Goal: Find specific page/section: Find specific page/section

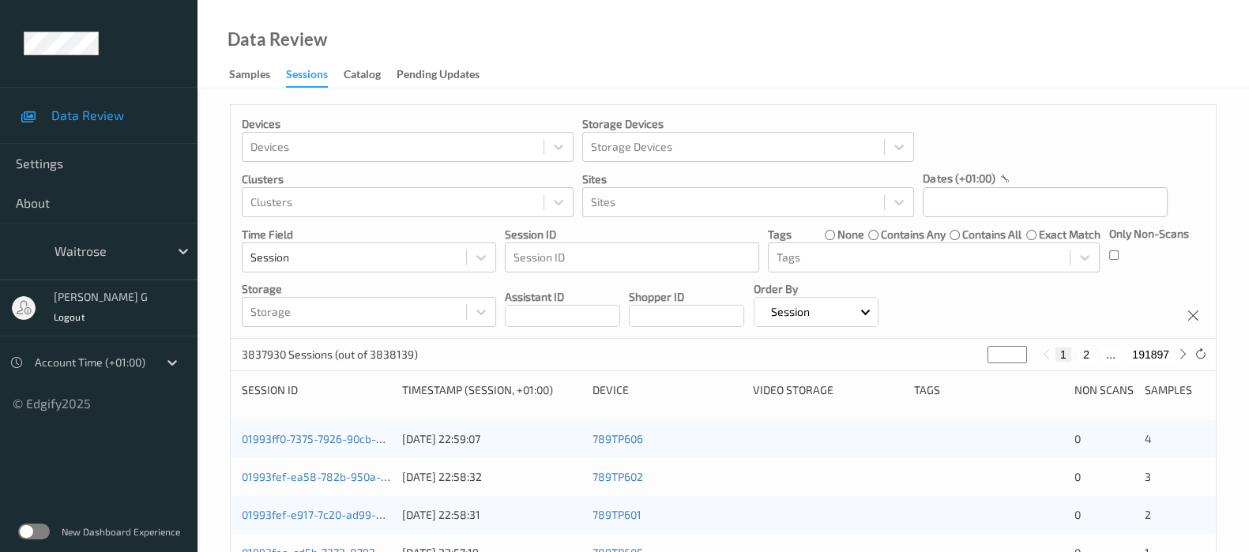
click at [741, 184] on p "Sites" at bounding box center [748, 179] width 332 height 16
click at [702, 204] on div at bounding box center [733, 202] width 285 height 19
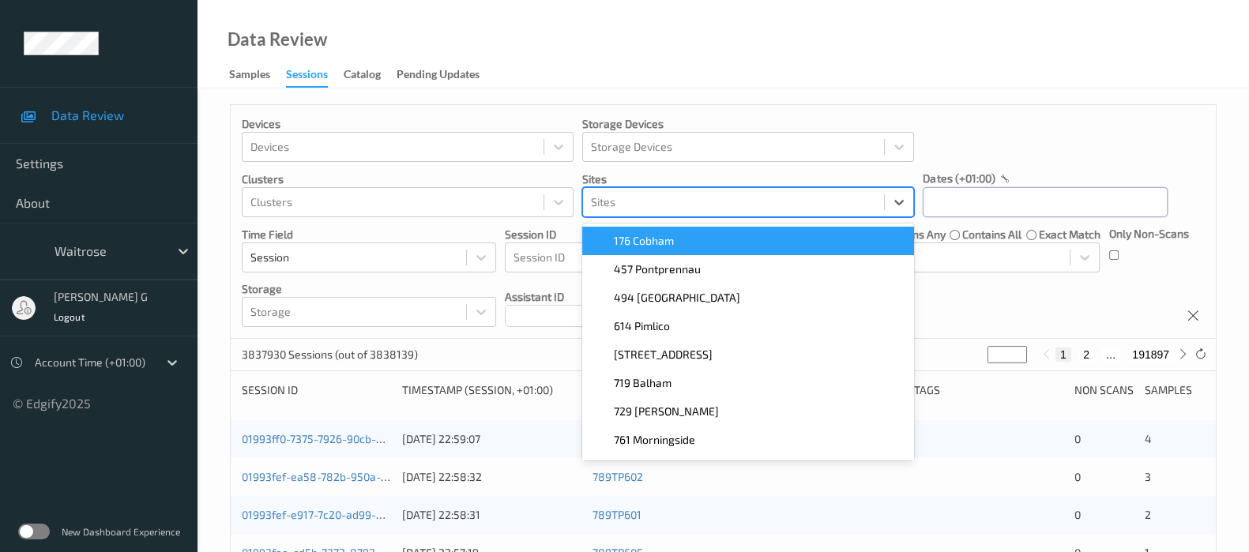
click at [1027, 193] on input "text" at bounding box center [1045, 202] width 245 height 30
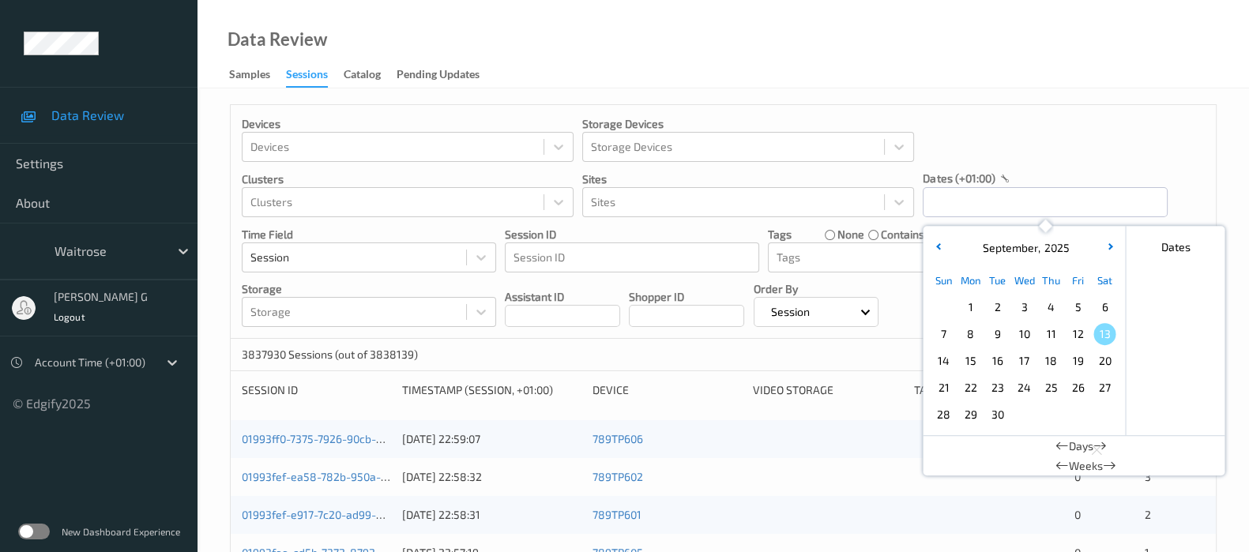
click at [1048, 334] on span "11" at bounding box center [1051, 334] width 22 height 22
type input "[DATE] 00:00 -> [DATE] 23:59"
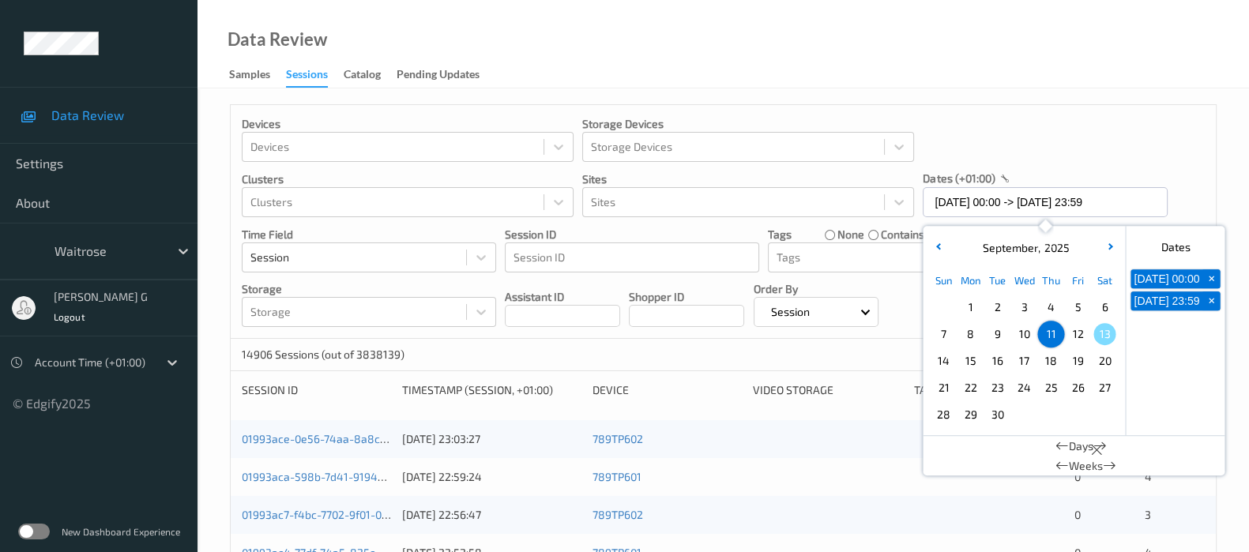
click at [1080, 141] on div "Devices Devices Storage Devices Storage Devices Clusters Clusters Sites Sites d…" at bounding box center [723, 222] width 985 height 234
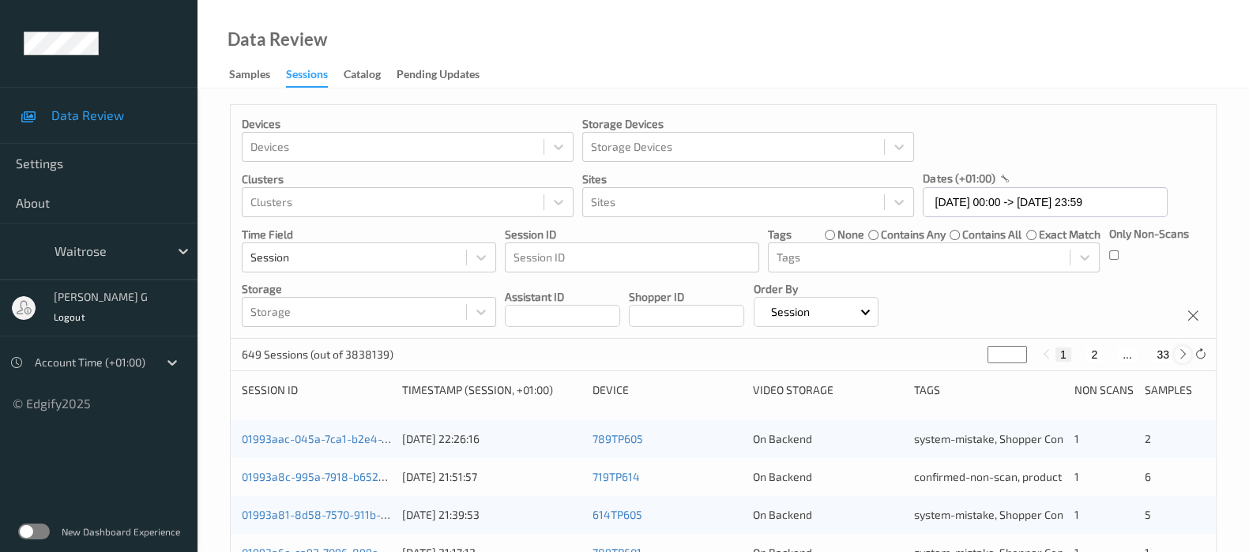
click at [1179, 353] on icon at bounding box center [1183, 354] width 12 height 12
type input "*"
click at [1179, 353] on icon at bounding box center [1183, 354] width 12 height 12
type input "*"
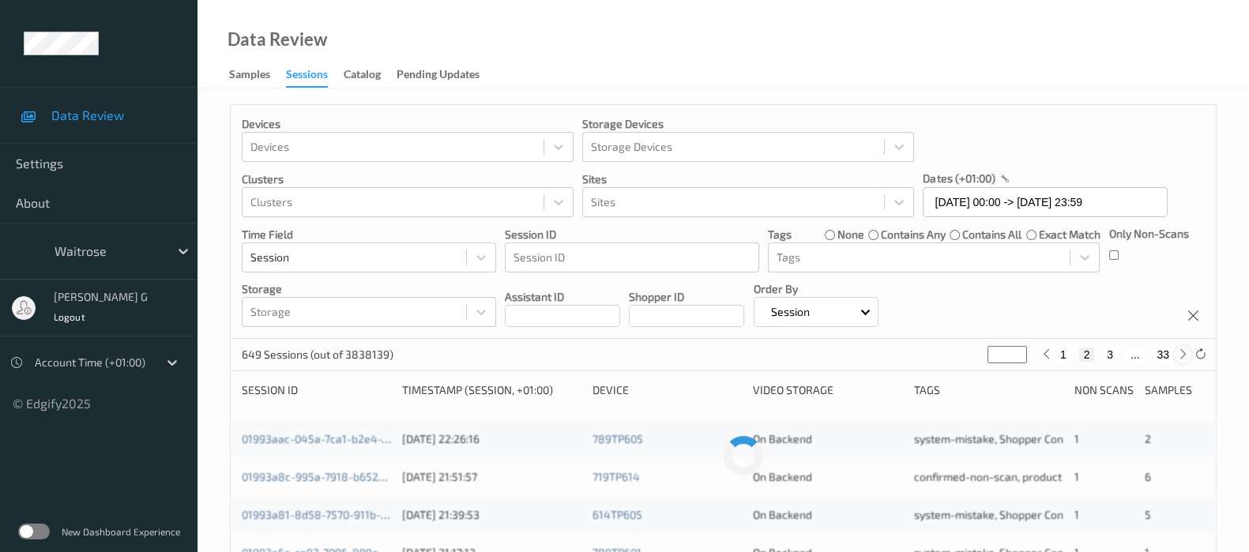
type input "*"
click at [1179, 353] on icon at bounding box center [1183, 354] width 12 height 12
type input "*"
click at [1179, 353] on icon at bounding box center [1183, 354] width 12 height 12
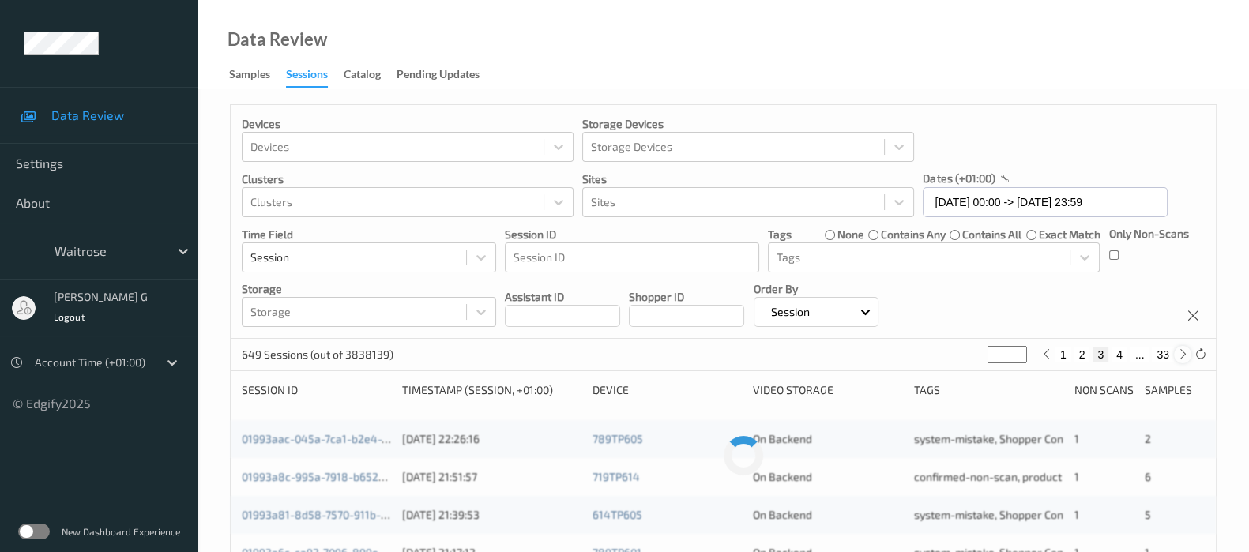
type input "*"
click at [1179, 353] on icon at bounding box center [1183, 354] width 12 height 12
type input "*"
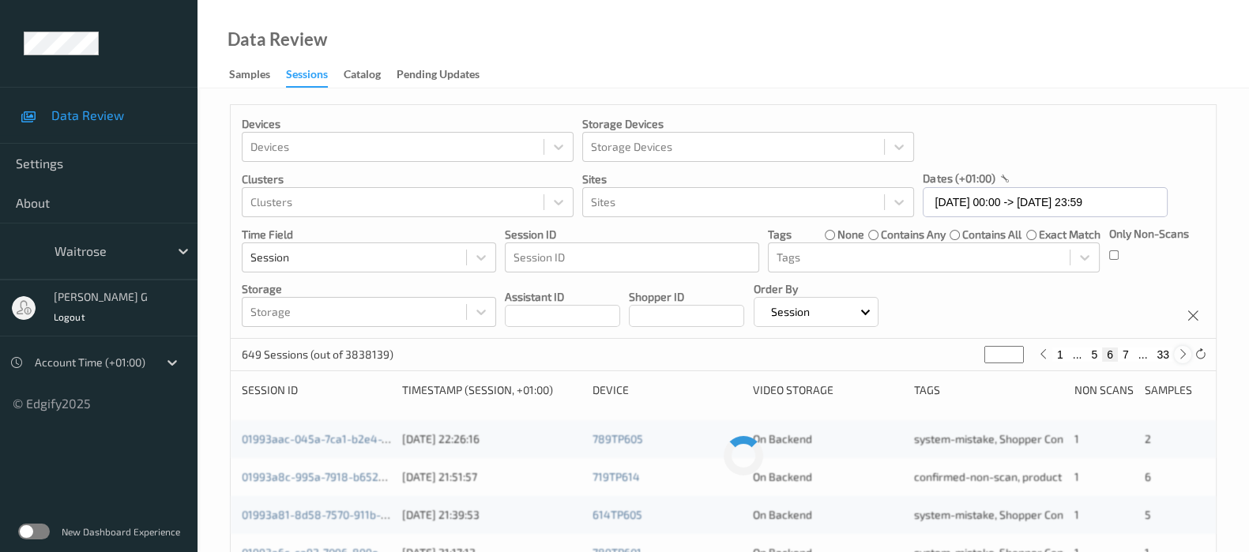
click at [1179, 353] on icon at bounding box center [1183, 354] width 12 height 12
type input "*"
click at [1179, 353] on icon at bounding box center [1183, 354] width 12 height 12
type input "*"
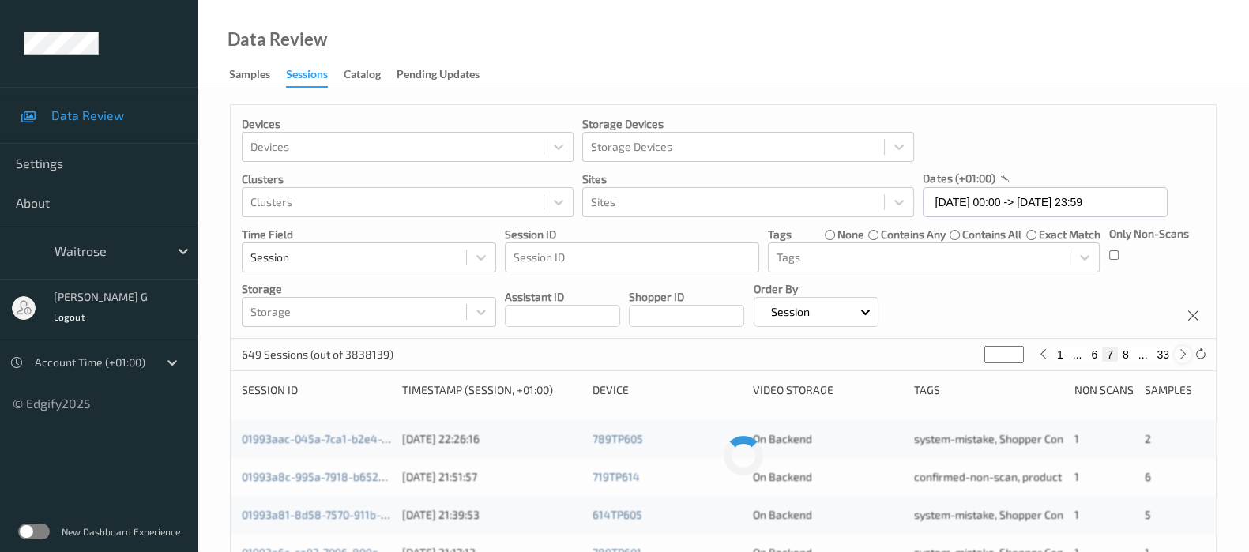
type input "*"
click at [1179, 353] on icon at bounding box center [1183, 354] width 12 height 12
type input "*"
click at [1179, 353] on icon at bounding box center [1183, 354] width 12 height 12
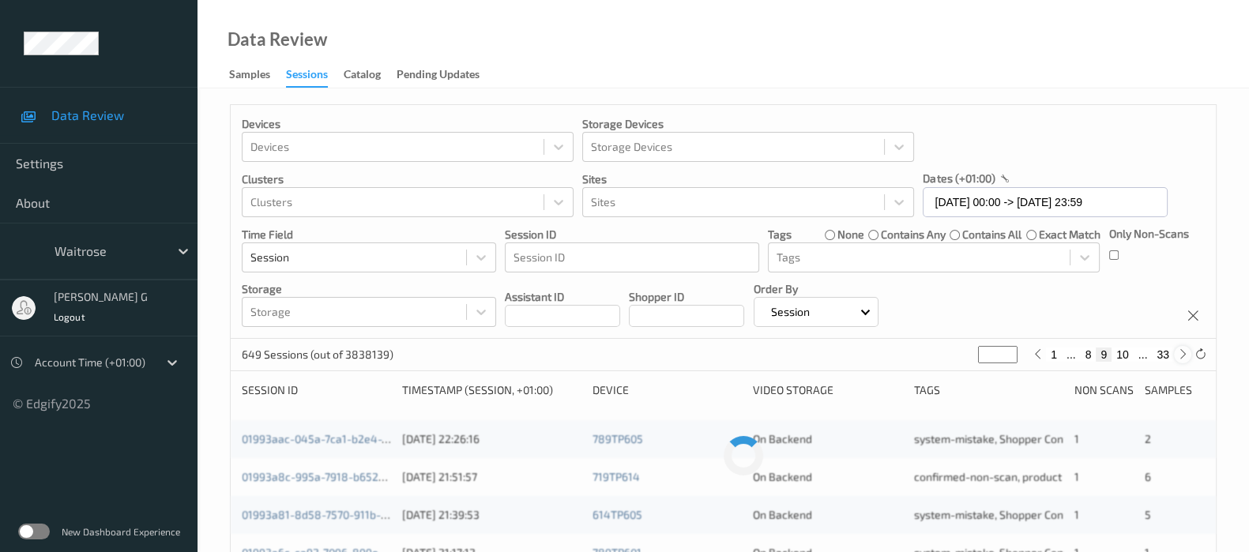
type input "**"
click at [1179, 353] on icon at bounding box center [1183, 354] width 12 height 12
type input "**"
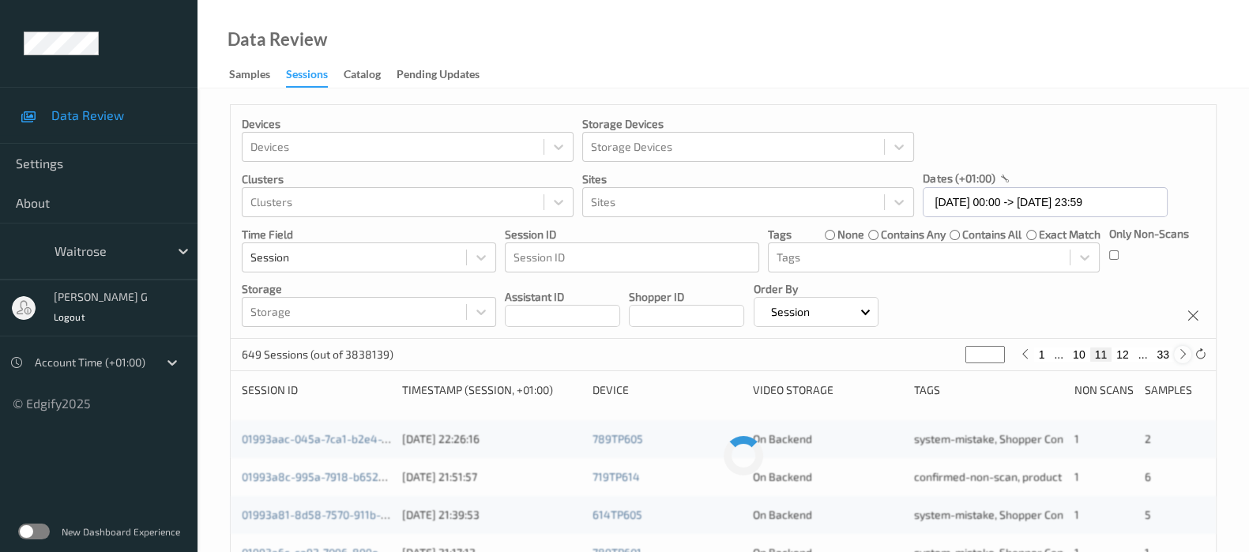
click at [1179, 353] on icon at bounding box center [1183, 354] width 12 height 12
type input "**"
click at [1179, 353] on icon at bounding box center [1183, 354] width 12 height 12
type input "**"
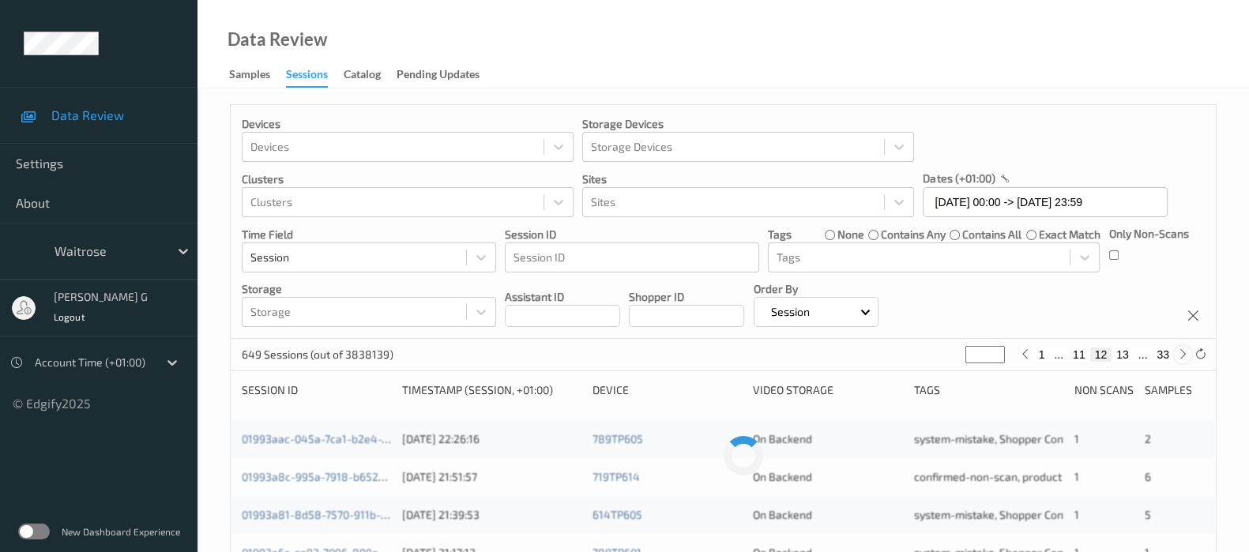
type input "**"
click at [1179, 353] on icon at bounding box center [1183, 354] width 12 height 12
type input "**"
click at [1179, 353] on icon at bounding box center [1183, 354] width 12 height 12
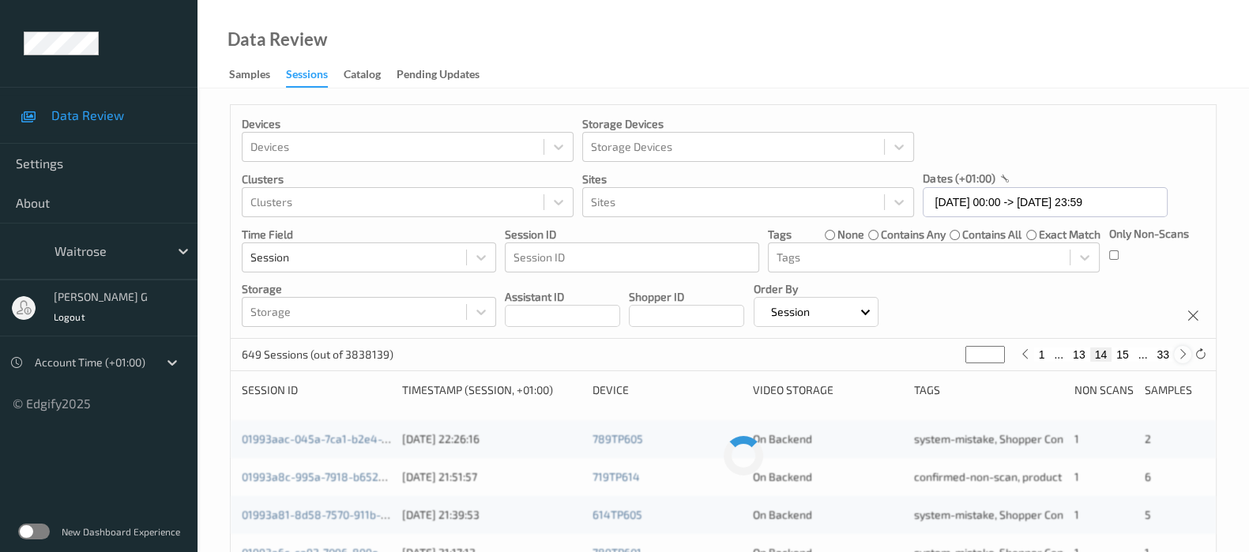
type input "**"
click at [1179, 353] on icon at bounding box center [1183, 354] width 12 height 12
type input "**"
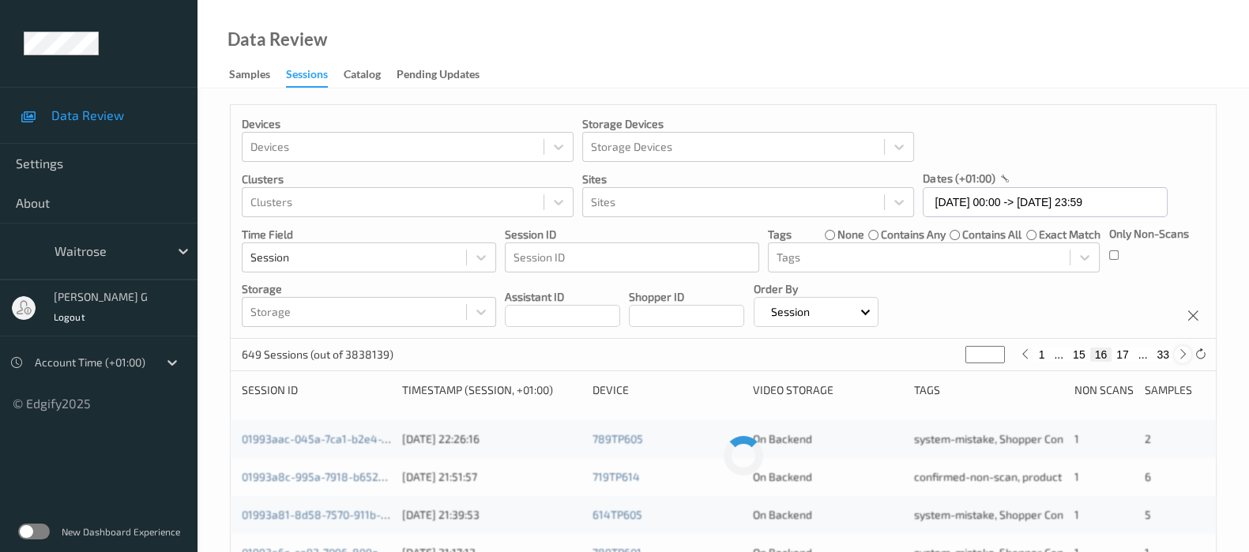
click at [1179, 353] on icon at bounding box center [1183, 354] width 12 height 12
type input "**"
click at [1179, 353] on icon at bounding box center [1183, 354] width 12 height 12
type input "**"
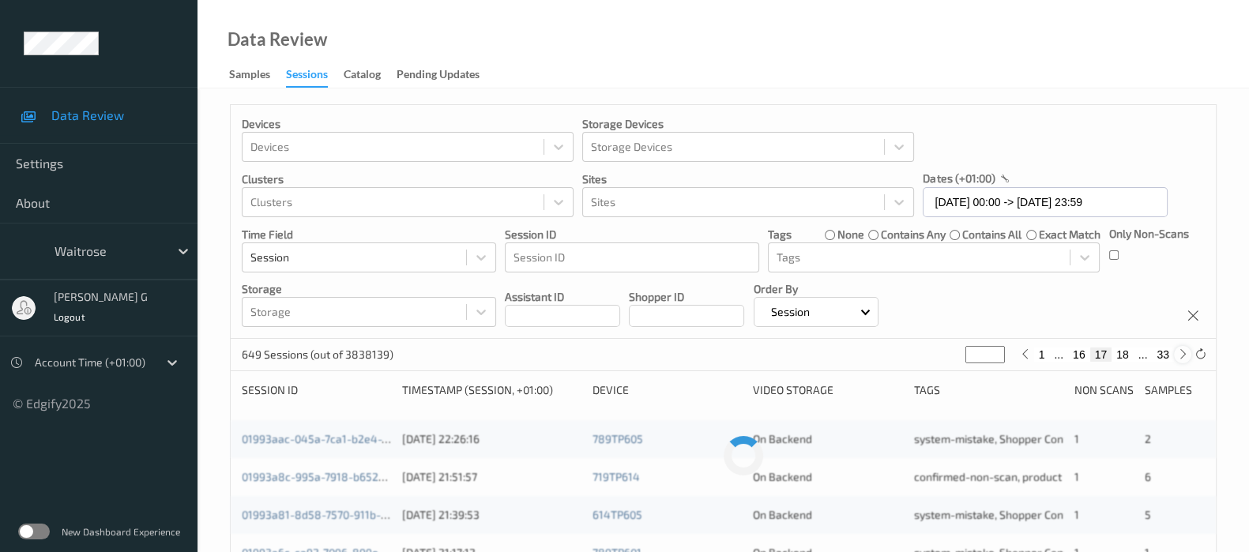
type input "**"
click at [1179, 353] on icon at bounding box center [1183, 354] width 12 height 12
type input "**"
click at [1179, 353] on icon at bounding box center [1183, 354] width 12 height 12
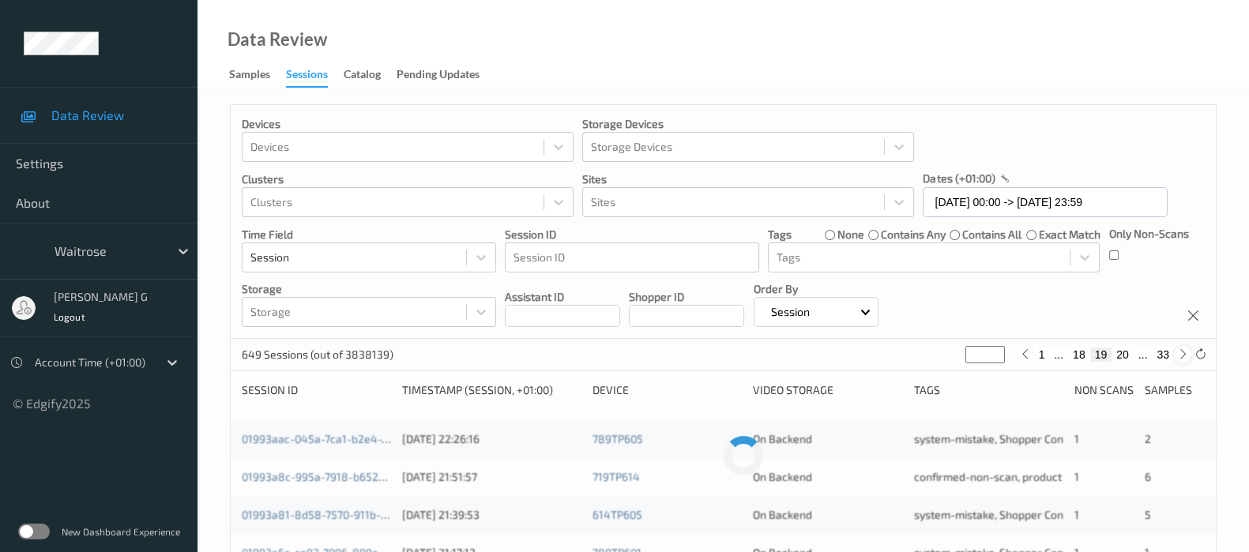
type input "**"
click at [1179, 353] on icon at bounding box center [1183, 354] width 12 height 12
type input "**"
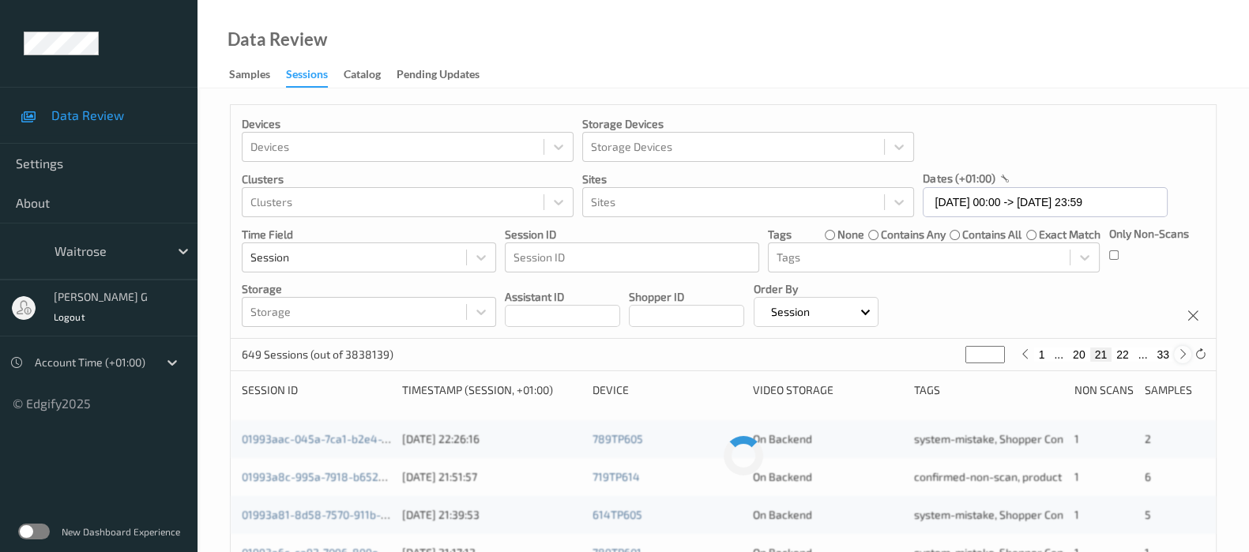
click at [1179, 353] on icon at bounding box center [1183, 354] width 12 height 12
type input "**"
click at [1179, 353] on icon at bounding box center [1183, 354] width 12 height 12
type input "**"
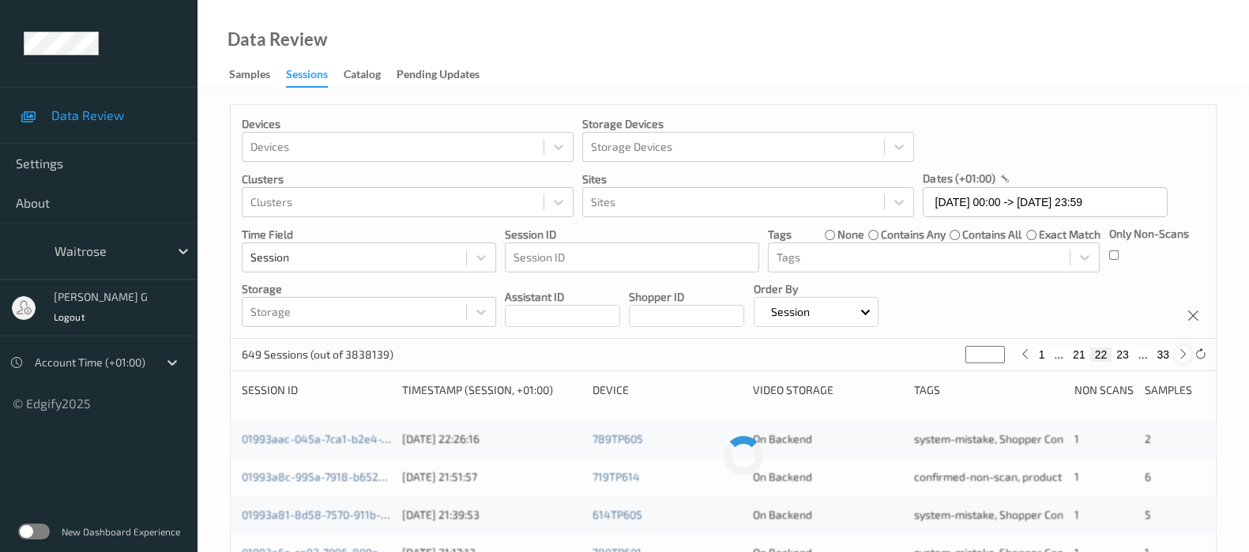
type input "**"
click at [1179, 353] on icon at bounding box center [1183, 354] width 12 height 12
type input "**"
click at [1179, 353] on icon at bounding box center [1183, 354] width 12 height 12
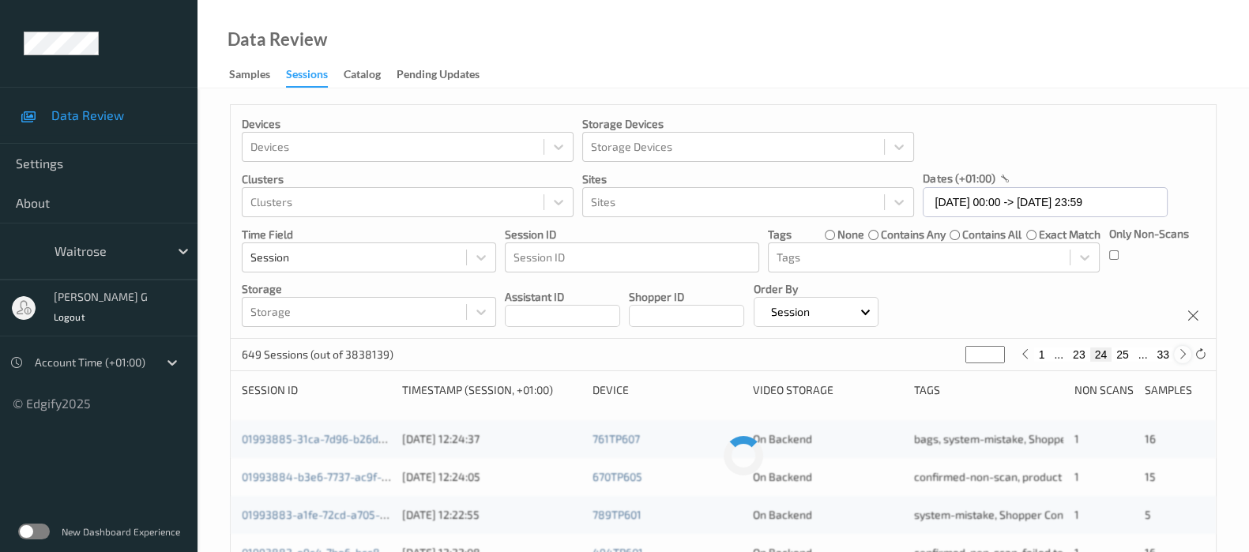
type input "**"
click at [1179, 353] on icon at bounding box center [1183, 354] width 12 height 12
type input "**"
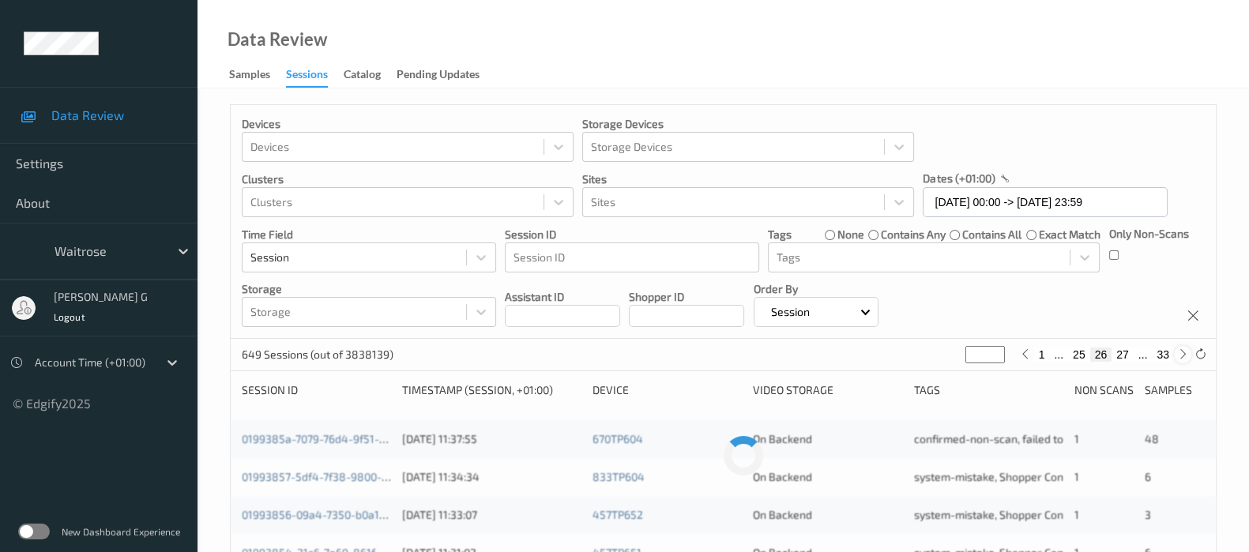
click at [1179, 353] on icon at bounding box center [1183, 354] width 12 height 12
type input "**"
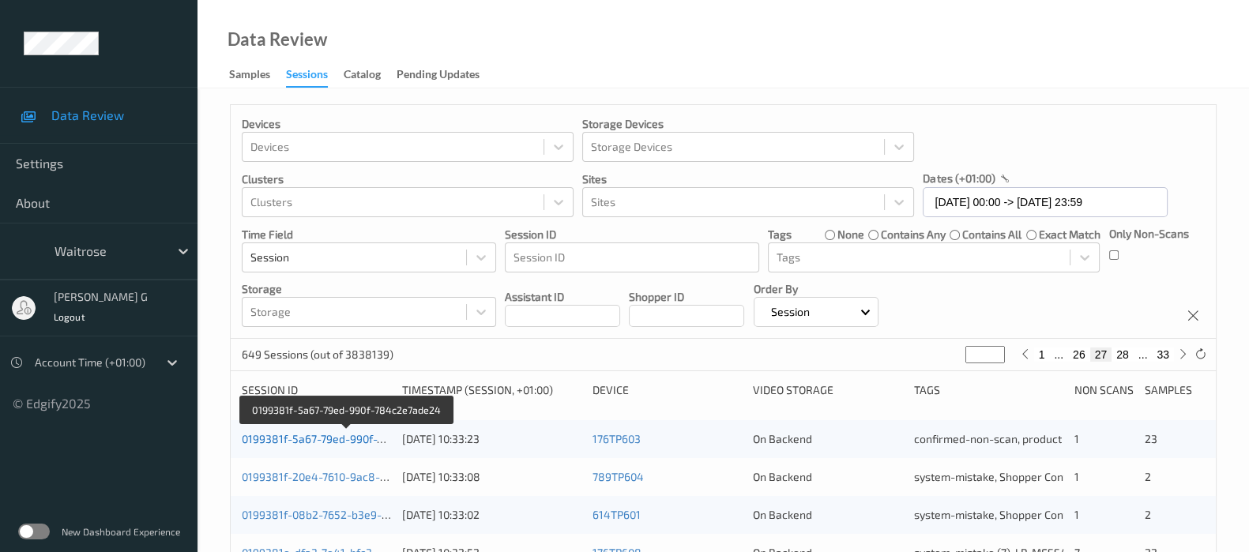
click at [306, 439] on link "0199381f-5a67-79ed-990f-784c2e7ade24" at bounding box center [347, 438] width 211 height 13
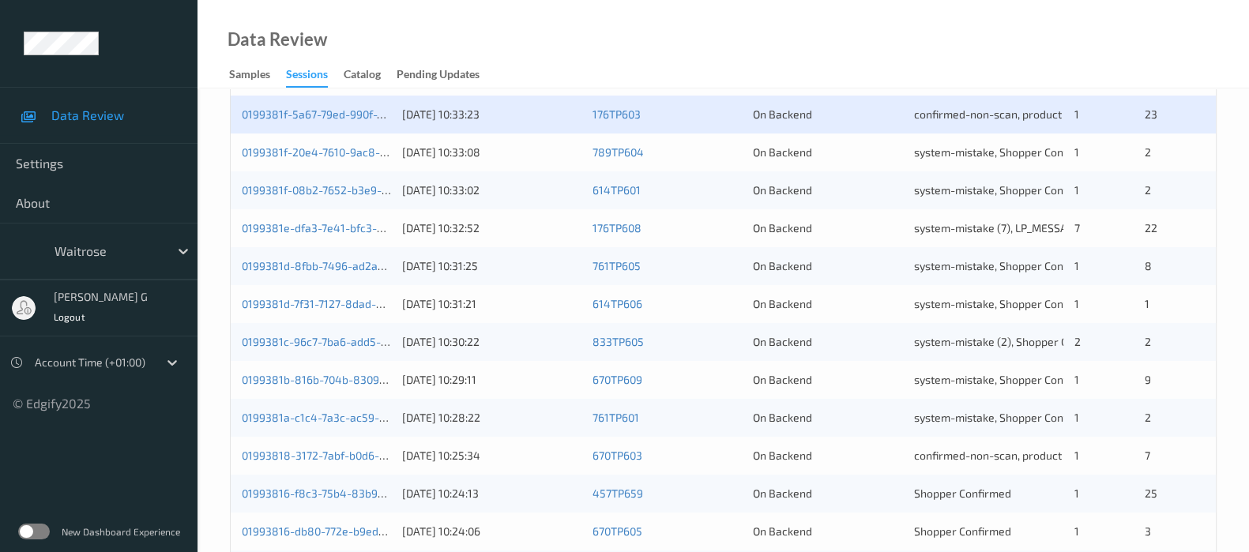
scroll to position [294, 0]
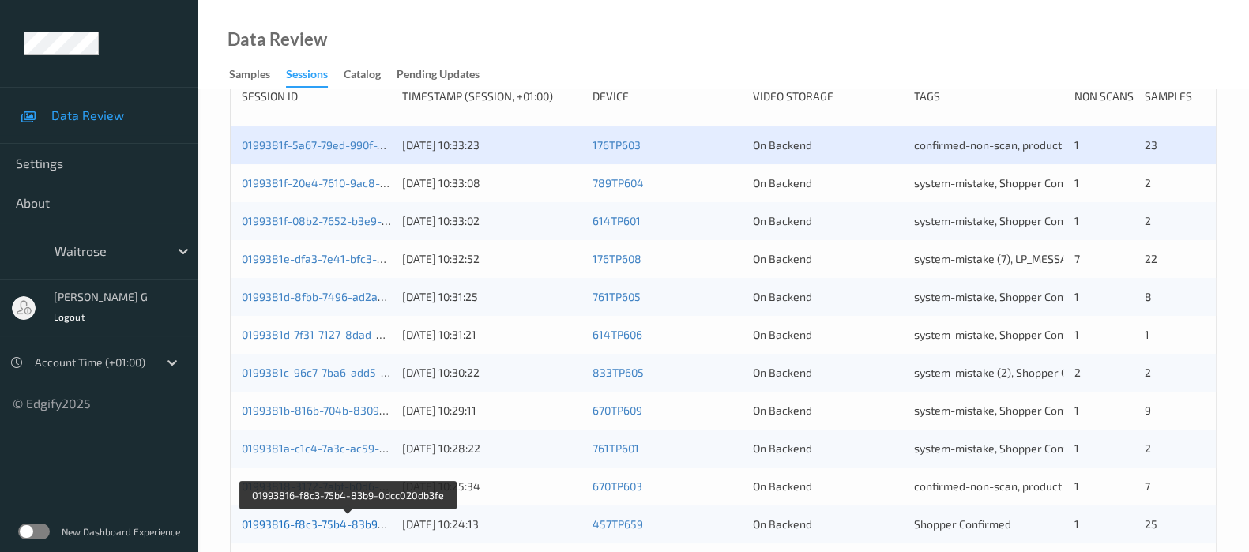
click at [288, 525] on link "01993816-f8c3-75b4-83b9-0dcc020db3fe" at bounding box center [348, 524] width 213 height 13
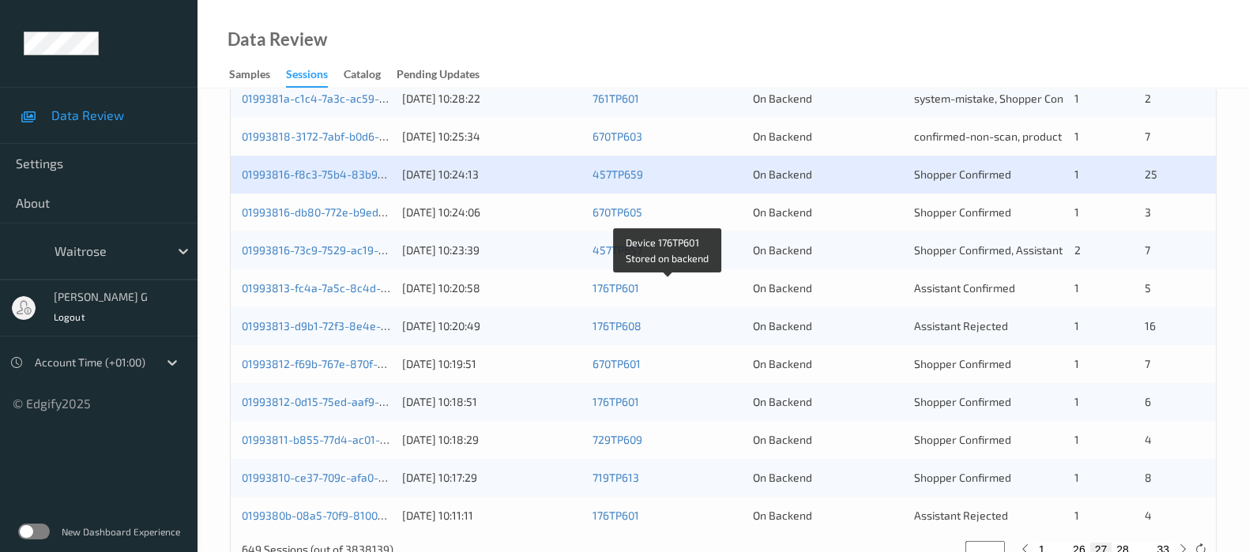
scroll to position [689, 0]
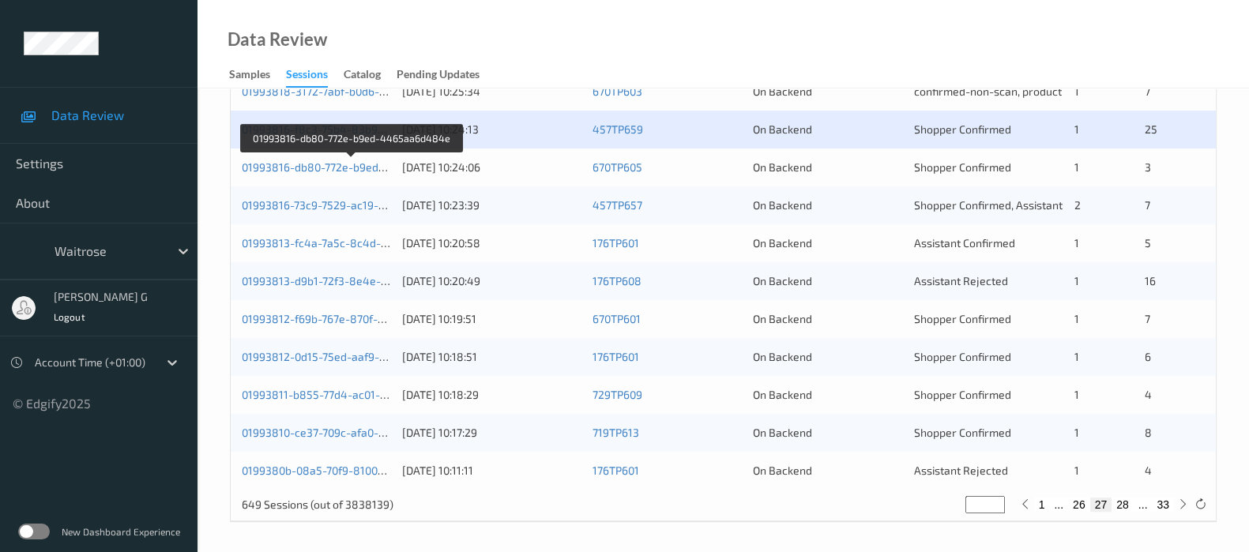
click at [337, 160] on div "01993816-db80-772e-b9ed-4465aa6d484e" at bounding box center [316, 168] width 149 height 16
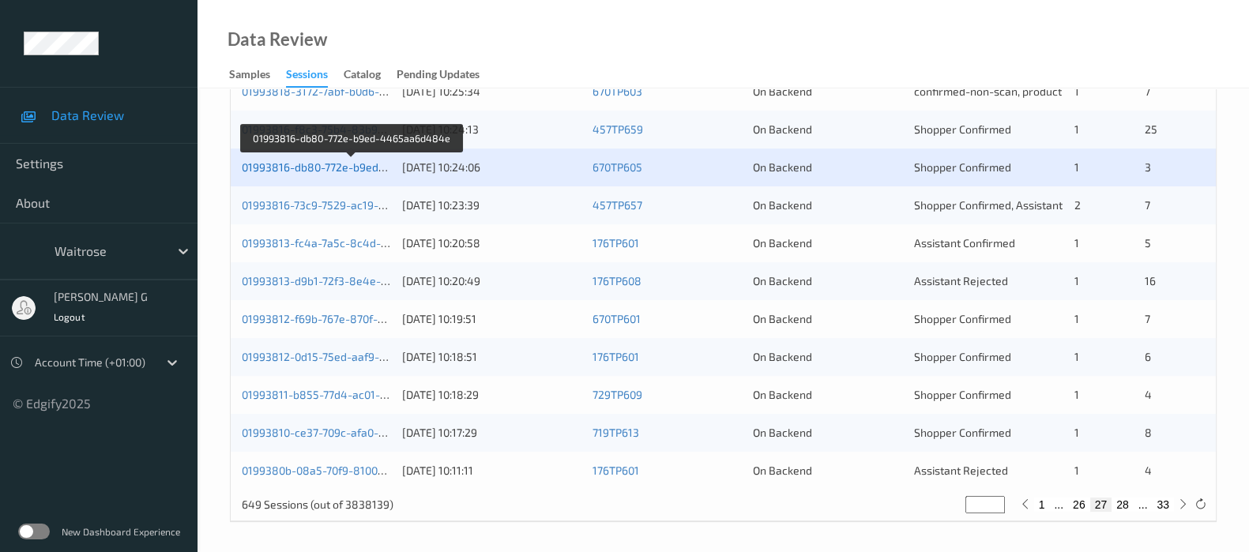
click at [292, 164] on link "01993816-db80-772e-b9ed-4465aa6d484e" at bounding box center [352, 166] width 221 height 13
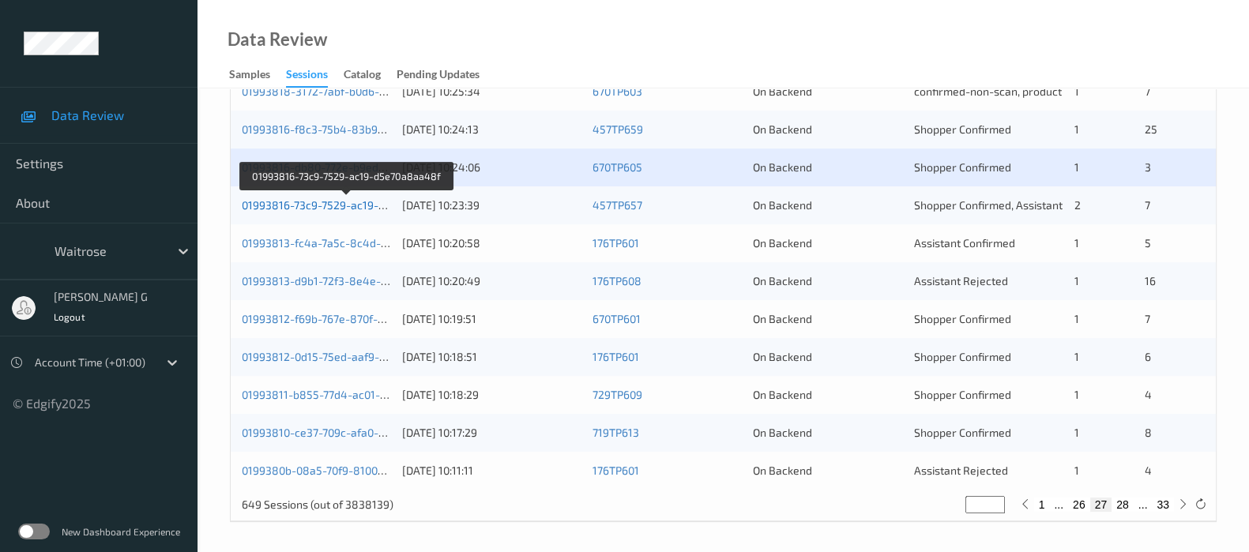
click at [315, 198] on link "01993816-73c9-7529-ac19-d5e70a8aa48f" at bounding box center [348, 204] width 212 height 13
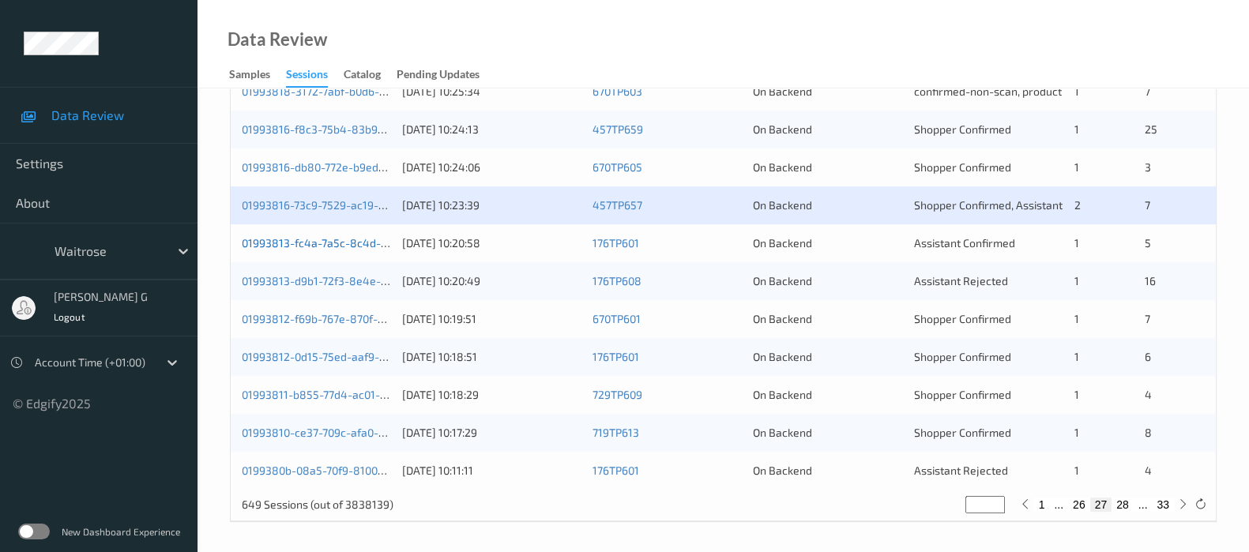
click at [293, 240] on link "01993813-fc4a-7a5c-8c4d-4ac63a3e1bd2" at bounding box center [348, 242] width 213 height 13
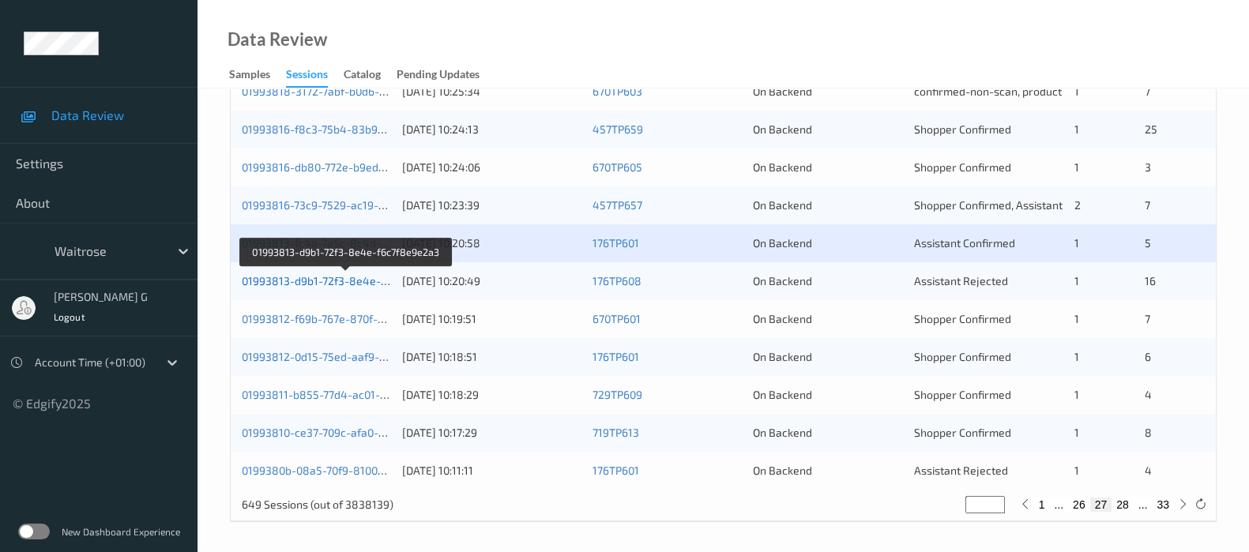
click at [296, 284] on link "01993813-d9b1-72f3-8e4e-f6c7f8e9e2a3" at bounding box center [346, 280] width 209 height 13
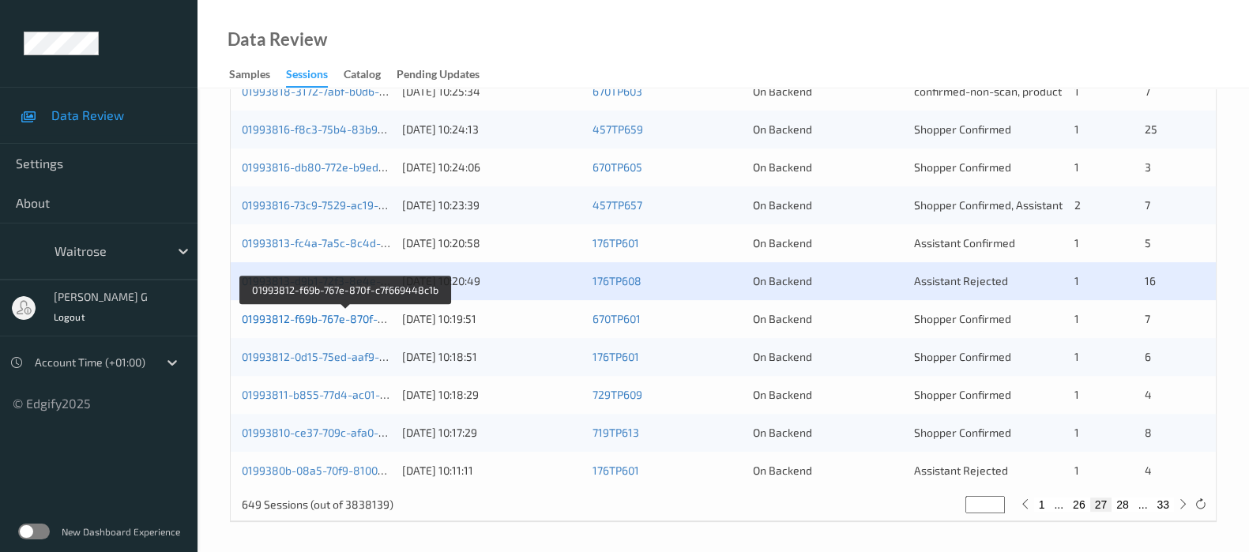
click at [308, 313] on link "01993812-f69b-767e-870f-c7f669448c1b" at bounding box center [346, 318] width 208 height 13
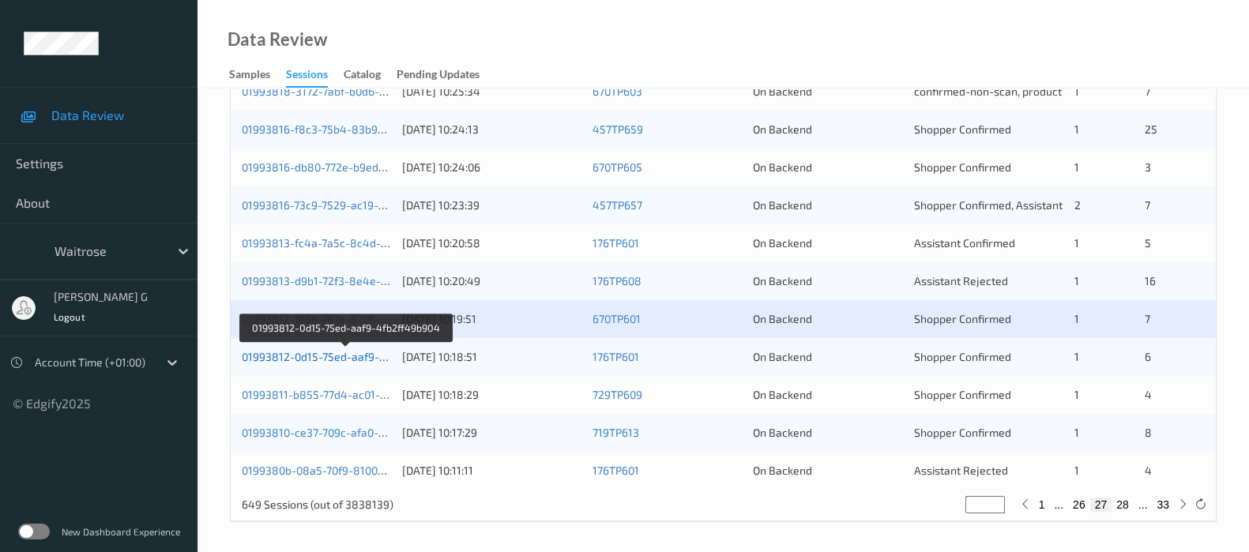
click at [266, 354] on link "01993812-0d15-75ed-aaf9-4fb2ff49b904" at bounding box center [346, 356] width 209 height 13
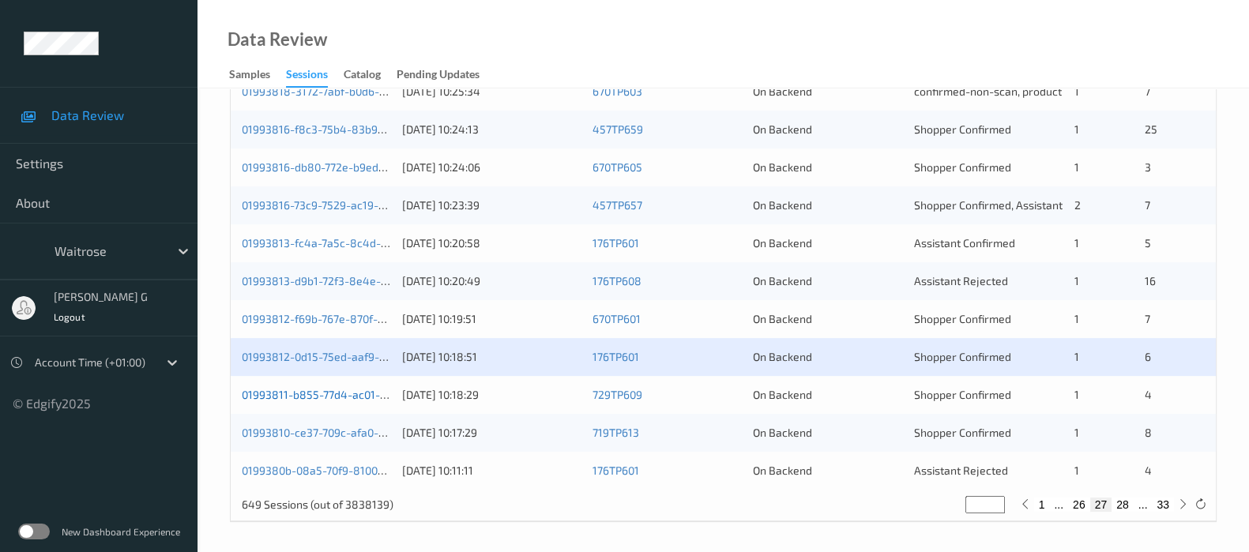
click at [291, 396] on link "01993811-b855-77d4-ac01-c284191554c9" at bounding box center [348, 394] width 212 height 13
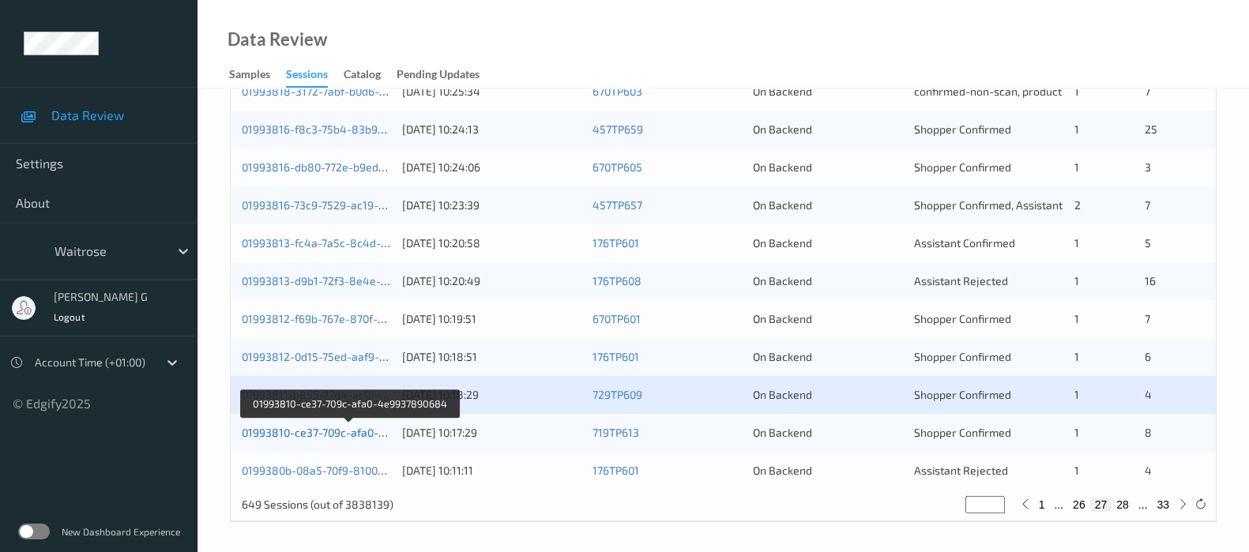
click at [269, 435] on link "01993810-ce37-709c-afa0-4e9937890684" at bounding box center [349, 432] width 215 height 13
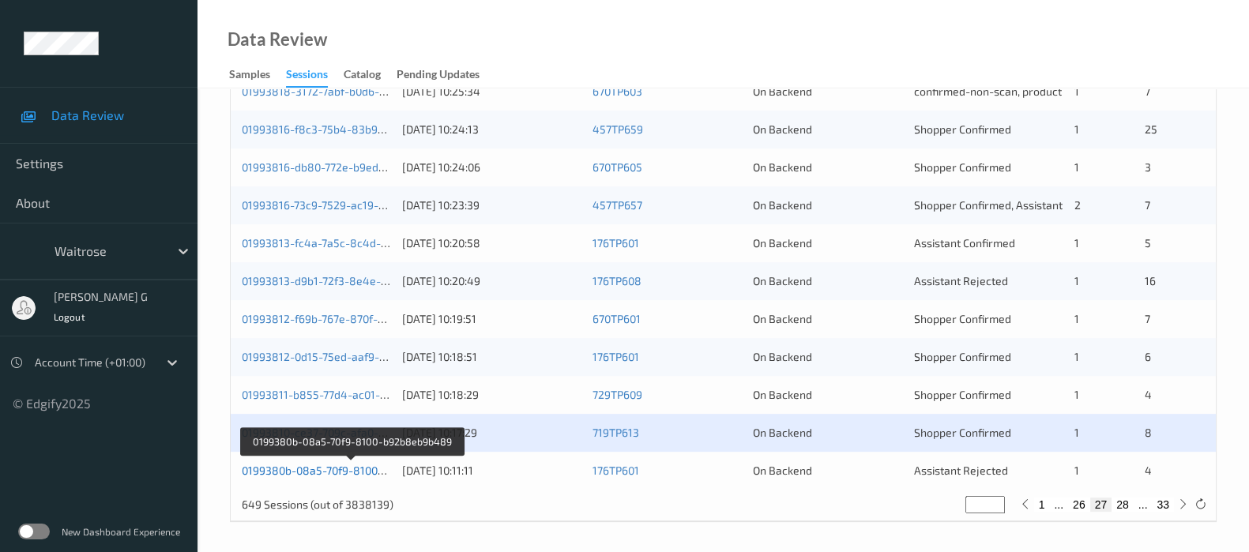
click at [299, 473] on link "0199380b-08a5-70f9-8100-b92b8eb9b489" at bounding box center [351, 470] width 219 height 13
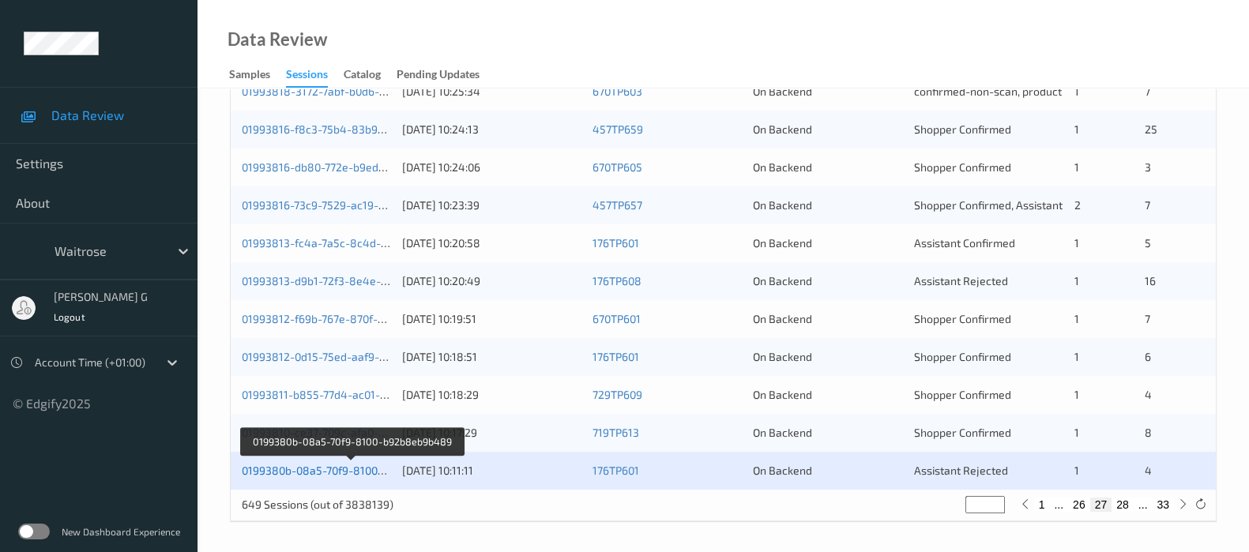
click at [303, 472] on link "0199380b-08a5-70f9-8100-b92b8eb9b489" at bounding box center [351, 470] width 219 height 13
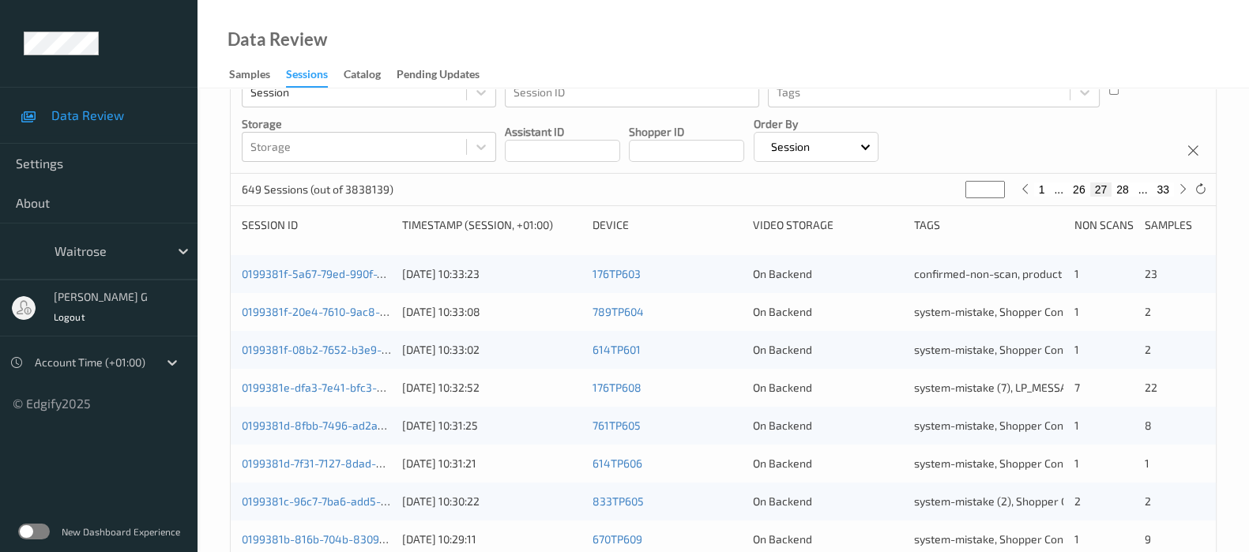
scroll to position [0, 0]
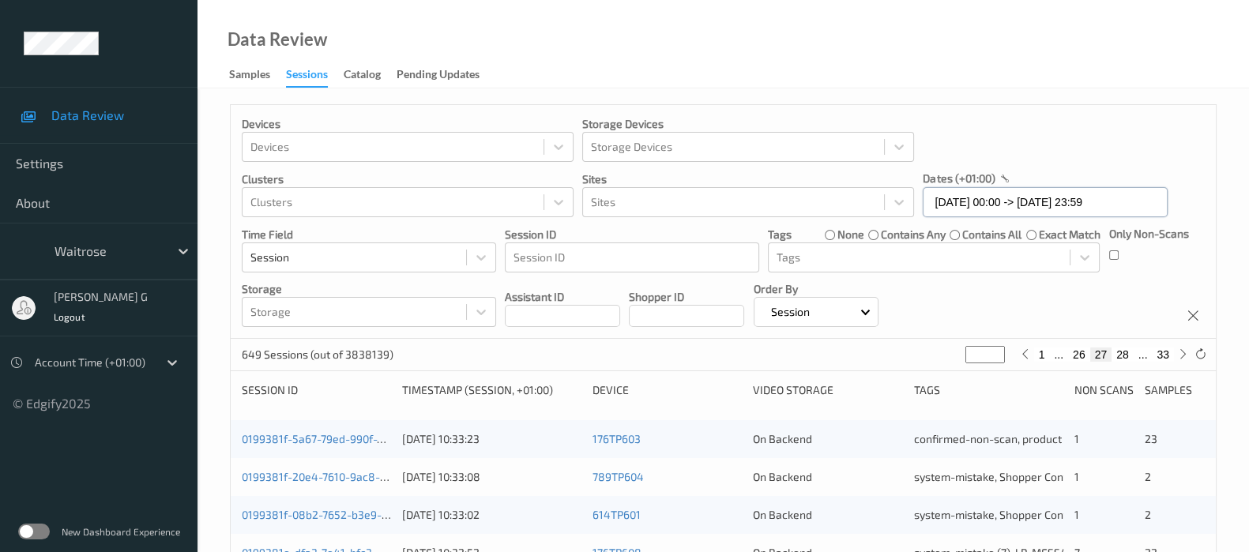
click at [1031, 191] on input "11/09/2025 00:00 -> 11/09/2025 23:59" at bounding box center [1045, 202] width 245 height 30
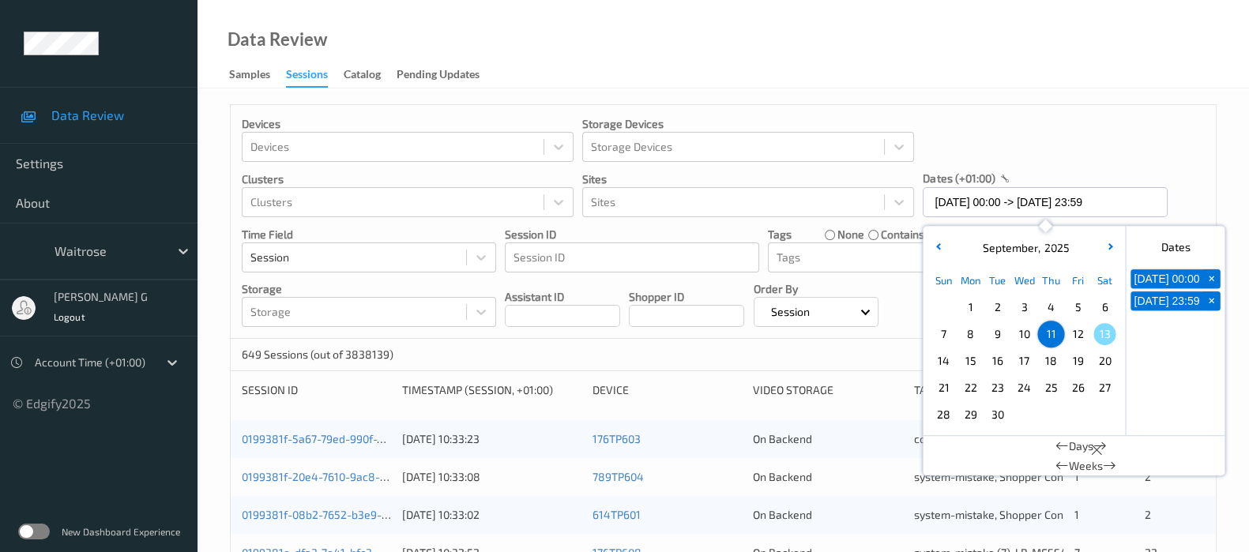
click at [1079, 328] on span "12" at bounding box center [1078, 334] width 22 height 22
type input "12/09/2025 00:00"
type input "*"
click at [1079, 328] on span "12" at bounding box center [1078, 334] width 22 height 22
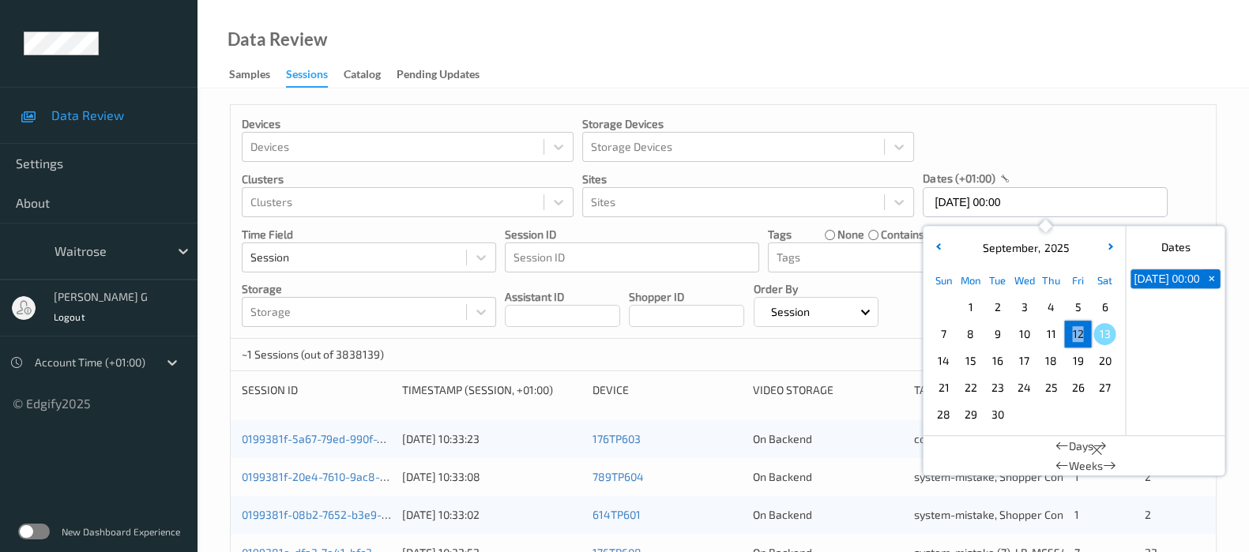
type input "12/09/2025 00:00 -> 12/09/2025 23:59"
click at [1074, 148] on div "Devices Devices Storage Devices Storage Devices Clusters Clusters Sites Sites d…" at bounding box center [723, 222] width 985 height 234
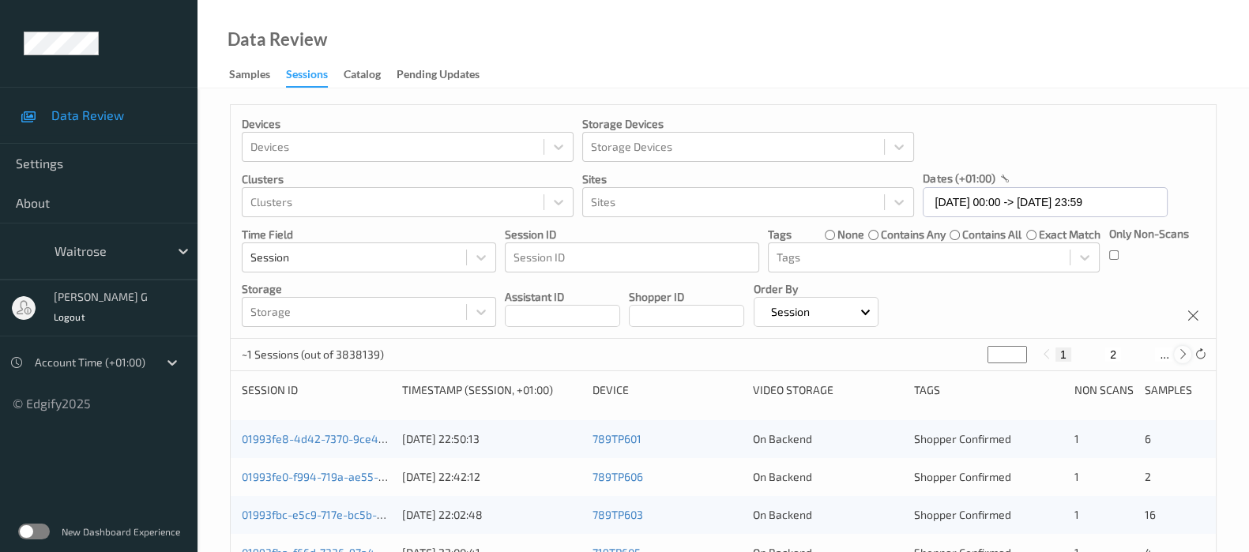
click at [1182, 353] on icon at bounding box center [1183, 354] width 12 height 12
type input "*"
click at [989, 294] on div "Devices Devices Storage Devices Storage Devices Clusters Clusters Sites Sites d…" at bounding box center [723, 222] width 985 height 234
click at [1049, 353] on icon at bounding box center [1047, 354] width 12 height 12
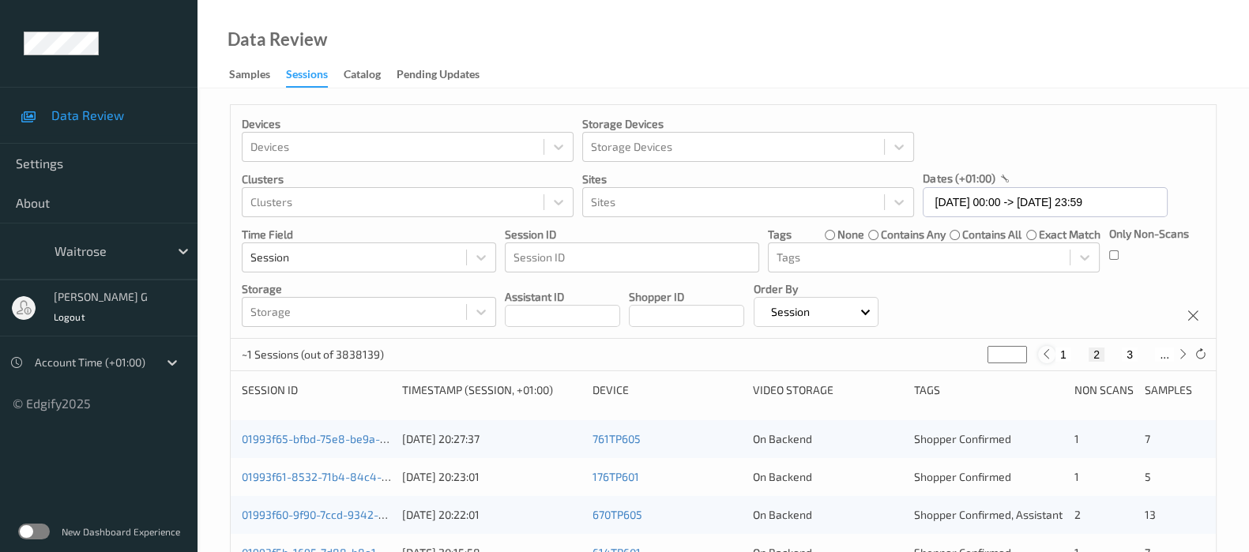
type input "*"
click at [1184, 356] on icon at bounding box center [1183, 354] width 12 height 12
type input "*"
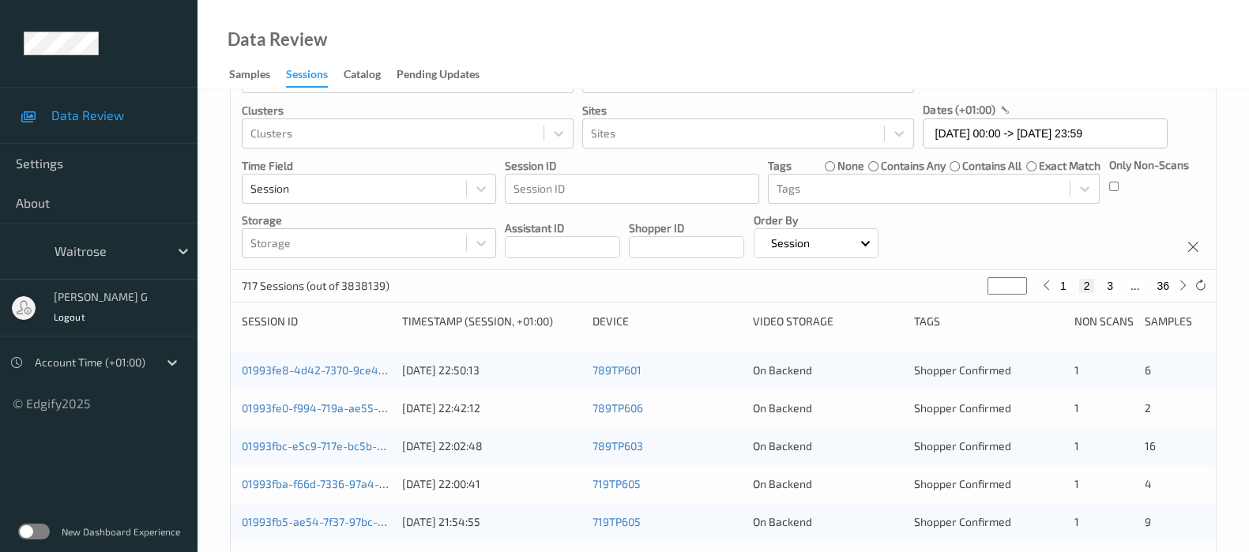
scroll to position [98, 0]
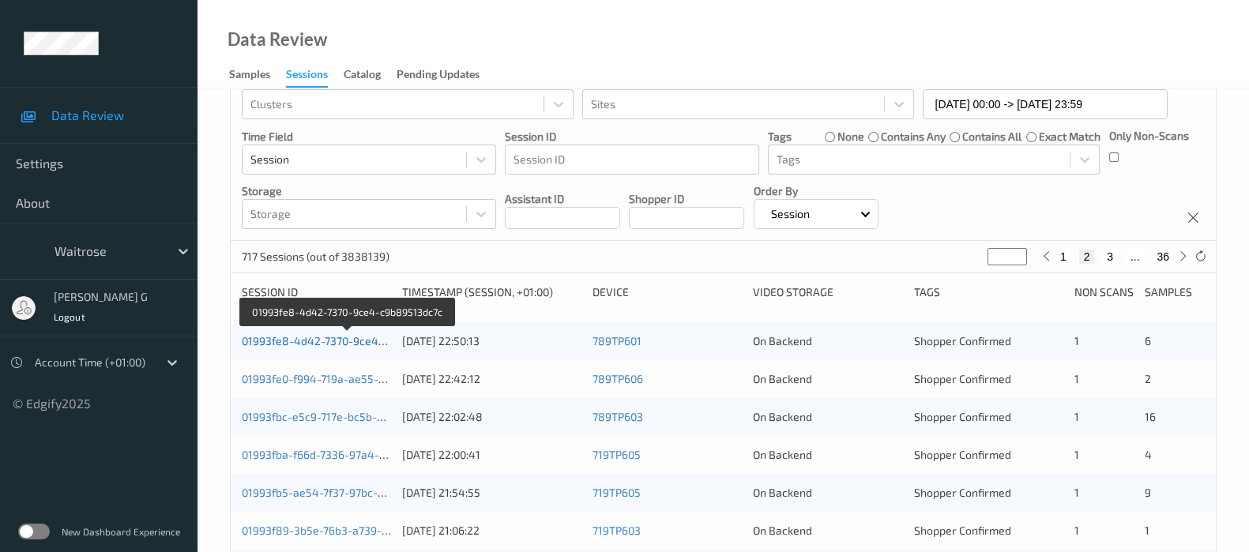
click at [284, 337] on link "01993fe8-4d42-7370-9ce4-c9b89513dc7c" at bounding box center [348, 340] width 213 height 13
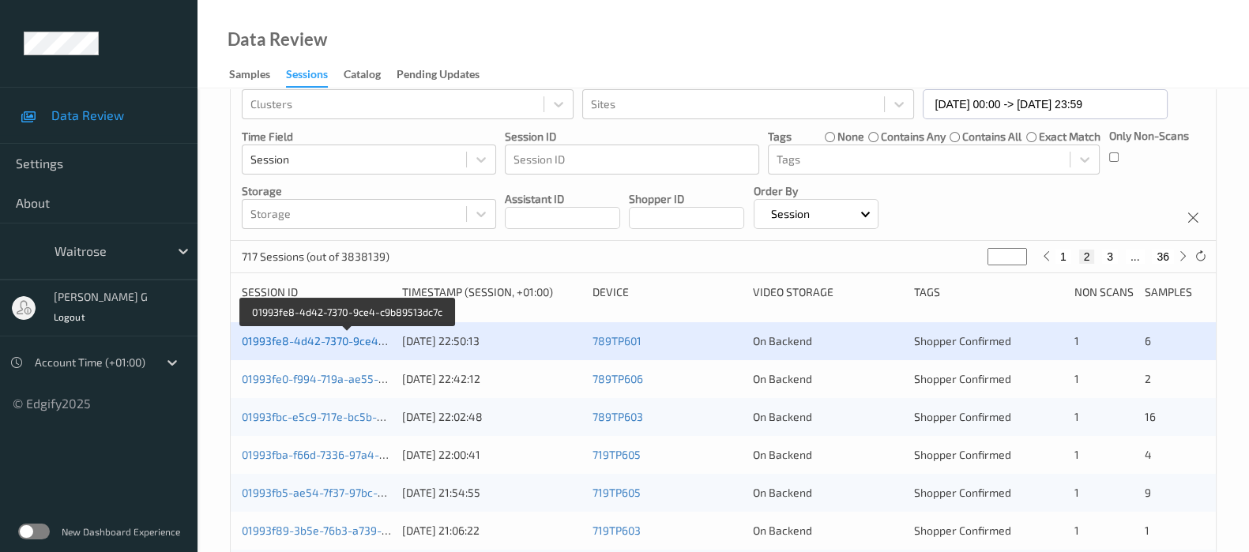
click at [266, 335] on link "01993fe8-4d42-7370-9ce4-c9b89513dc7c" at bounding box center [348, 340] width 213 height 13
click at [266, 341] on link "01993fe8-4d42-7370-9ce4-c9b89513dc7c" at bounding box center [348, 340] width 213 height 13
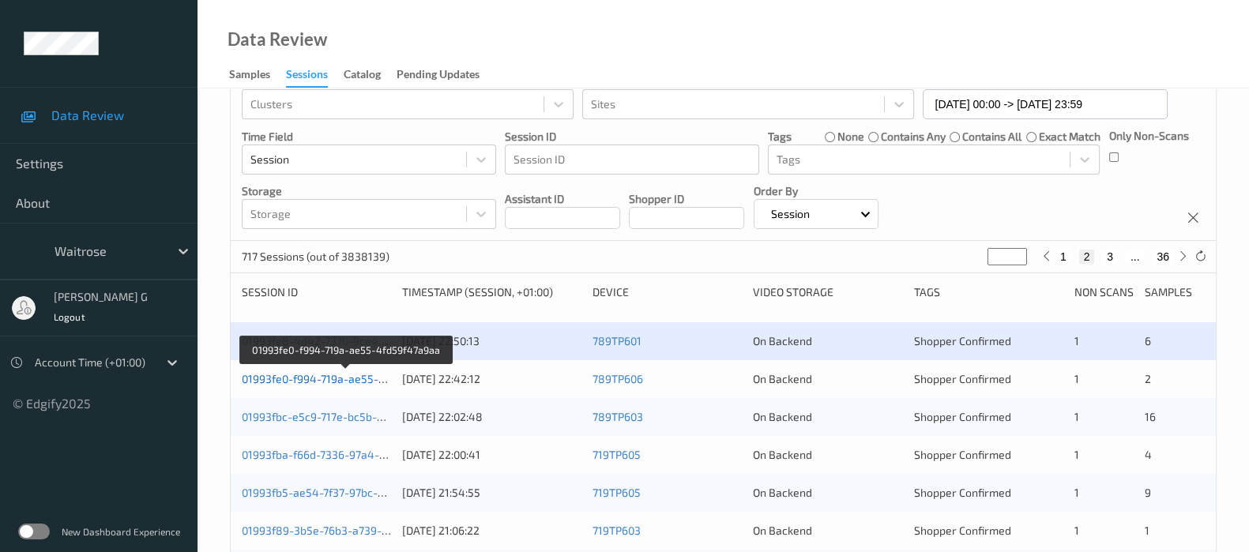
click at [308, 376] on link "01993fe0-f994-719a-ae55-4fd59f47a9aa" at bounding box center [346, 378] width 209 height 13
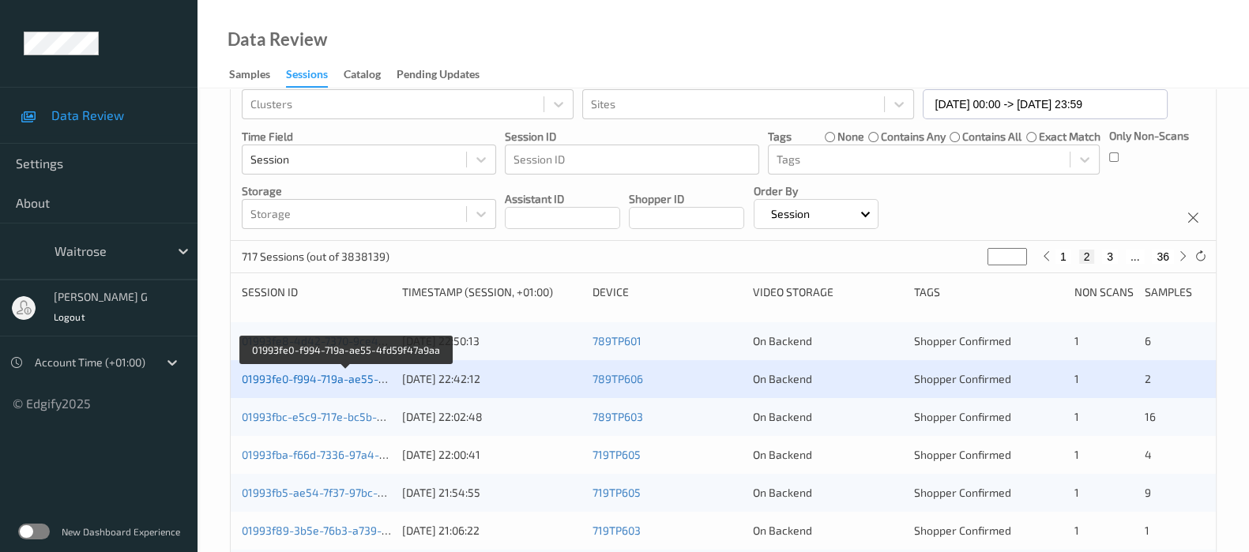
click at [298, 372] on link "01993fe0-f994-719a-ae55-4fd59f47a9aa" at bounding box center [346, 378] width 209 height 13
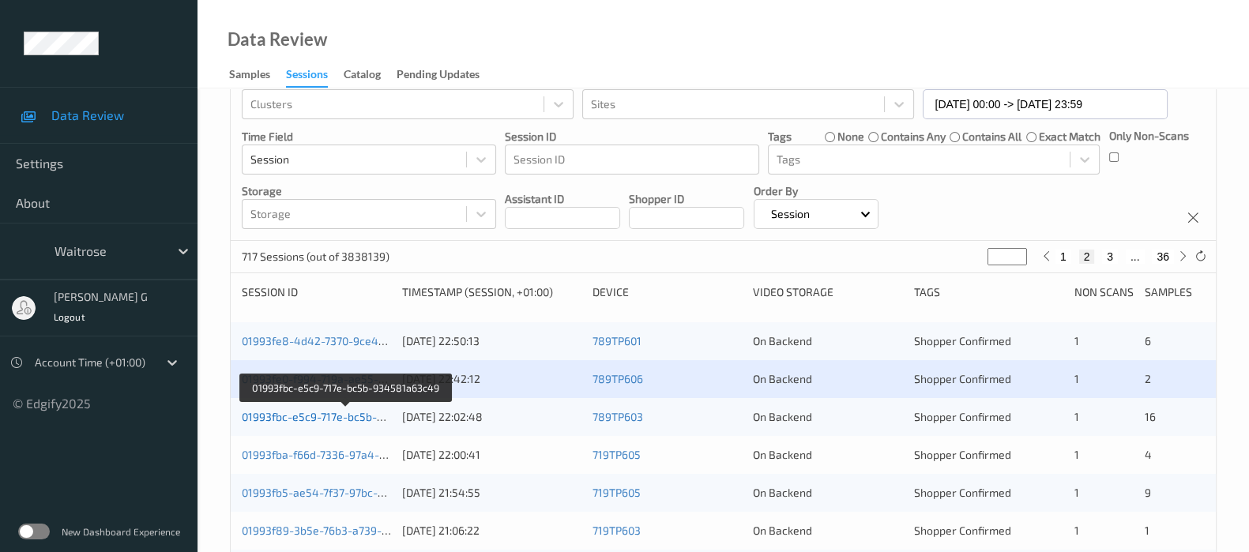
click at [314, 415] on link "01993fbc-e5c9-717e-bc5b-934581a63c49" at bounding box center [347, 416] width 211 height 13
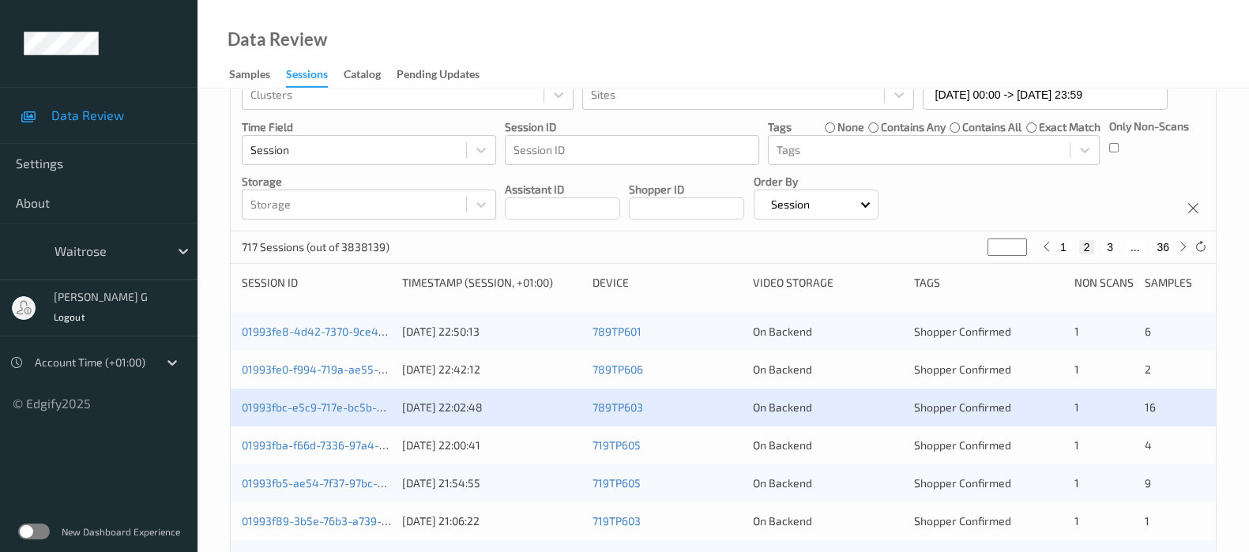
scroll to position [197, 0]
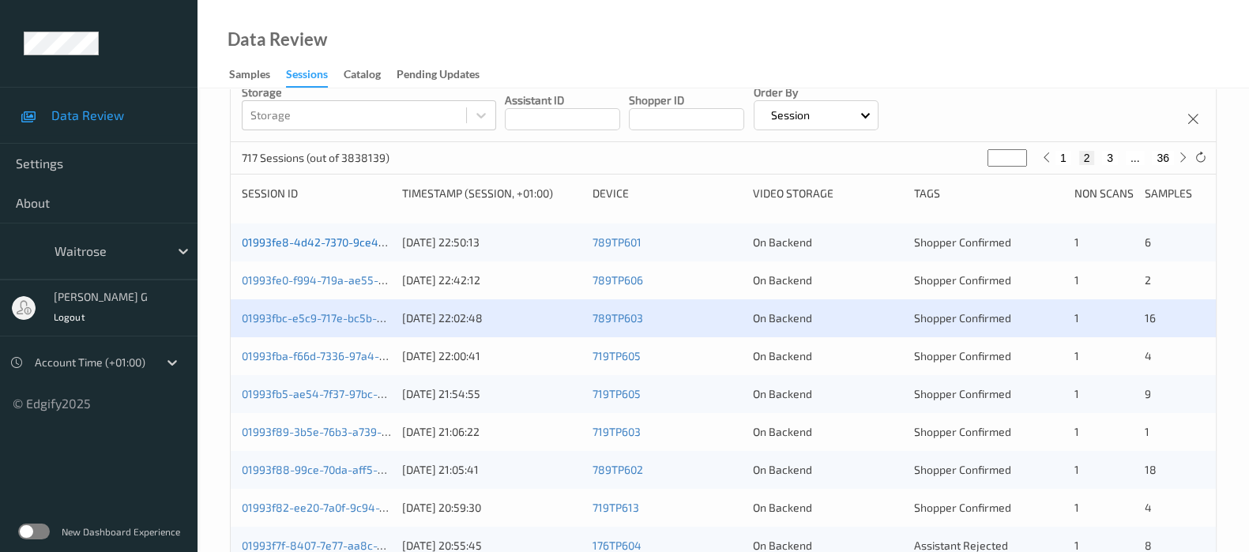
click at [281, 235] on link "01993fe8-4d42-7370-9ce4-c9b89513dc7c" at bounding box center [348, 241] width 213 height 13
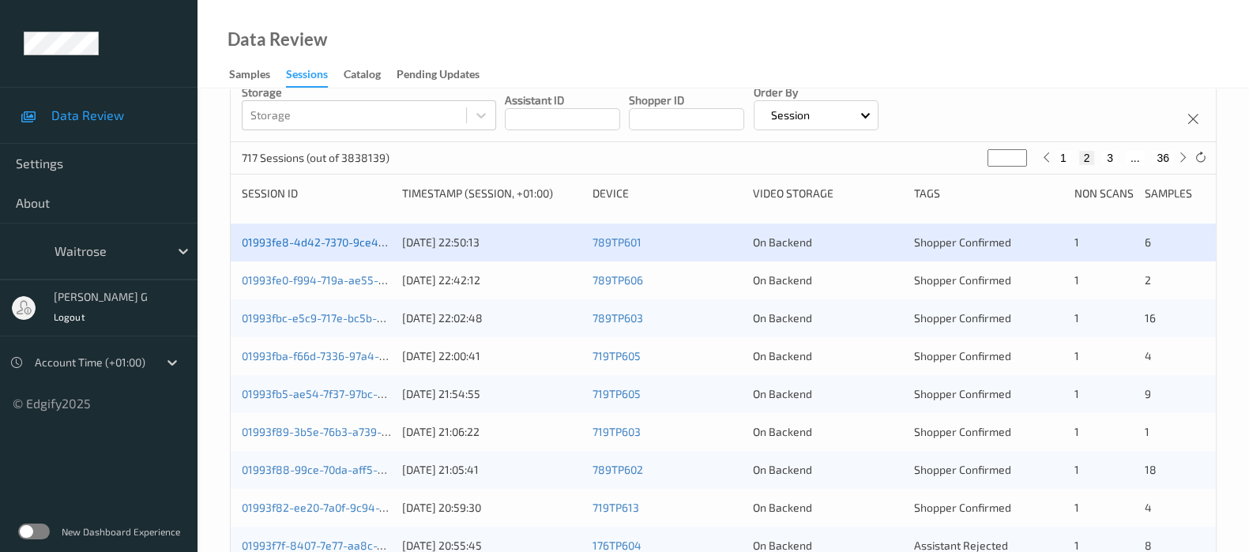
click at [292, 243] on link "01993fe8-4d42-7370-9ce4-c9b89513dc7c" at bounding box center [348, 241] width 213 height 13
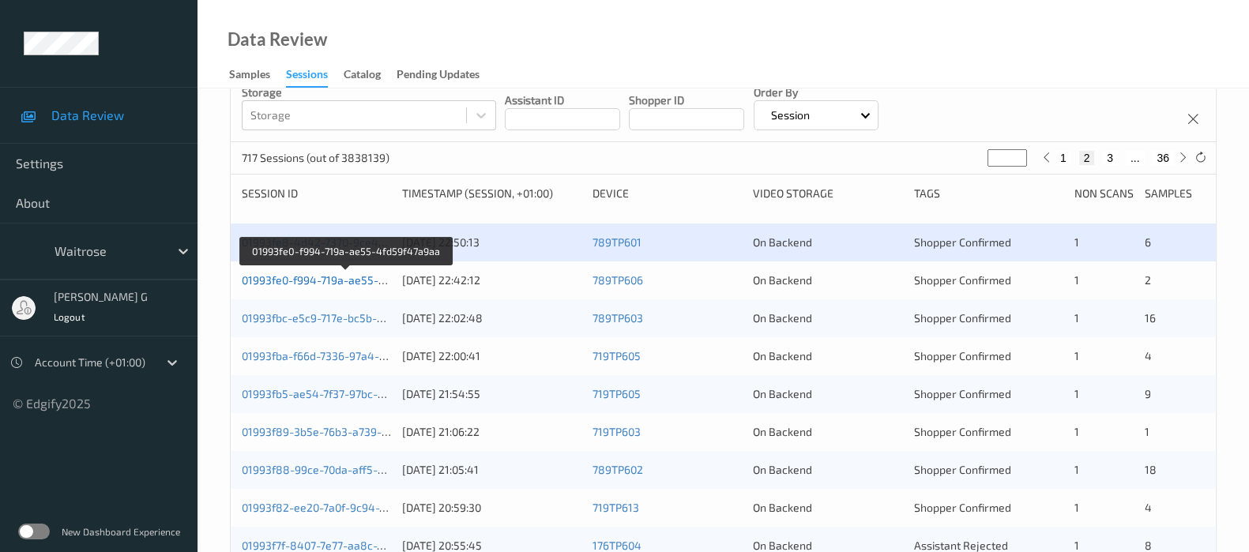
click at [285, 277] on link "01993fe0-f994-719a-ae55-4fd59f47a9aa" at bounding box center [346, 279] width 209 height 13
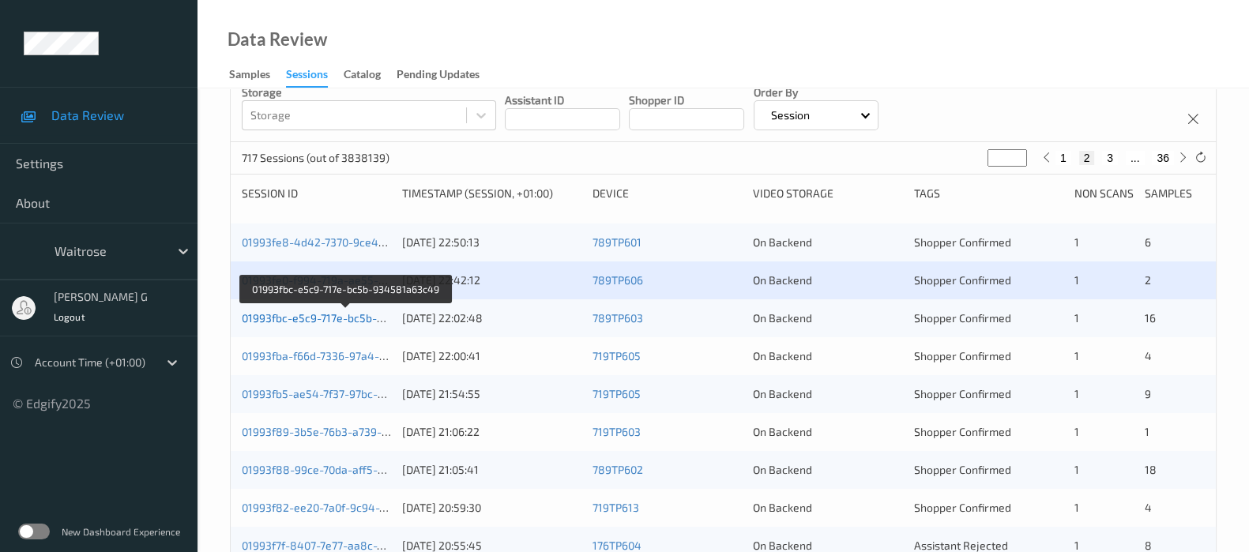
click at [286, 314] on link "01993fbc-e5c9-717e-bc5b-934581a63c49" at bounding box center [347, 317] width 211 height 13
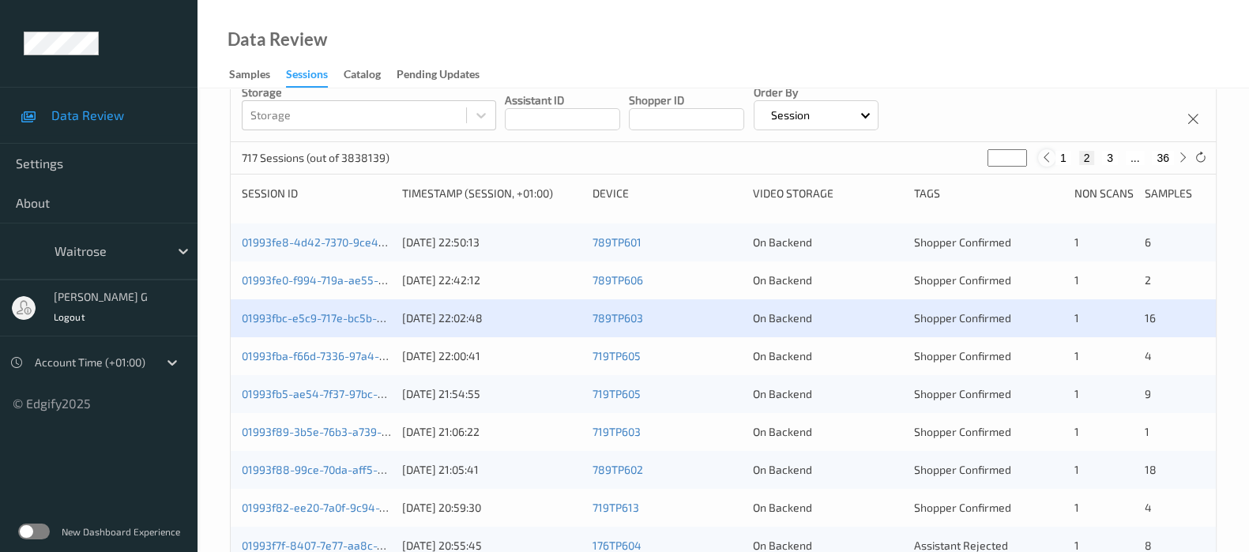
click at [1053, 155] on div at bounding box center [1046, 157] width 17 height 17
type input "*"
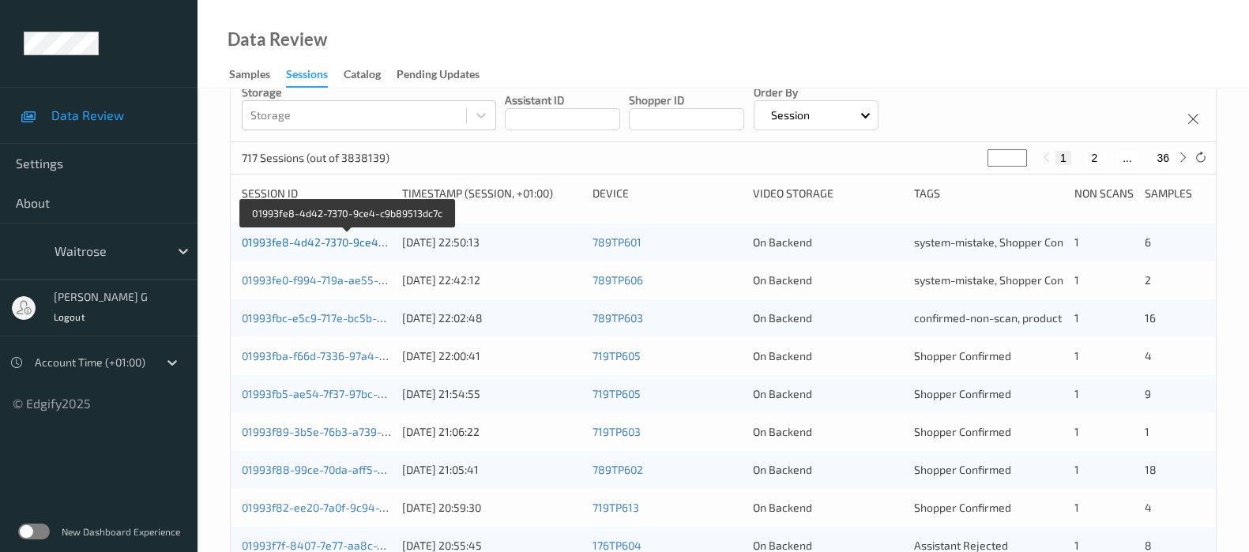
click at [284, 239] on link "01993fe8-4d42-7370-9ce4-c9b89513dc7c" at bounding box center [348, 241] width 213 height 13
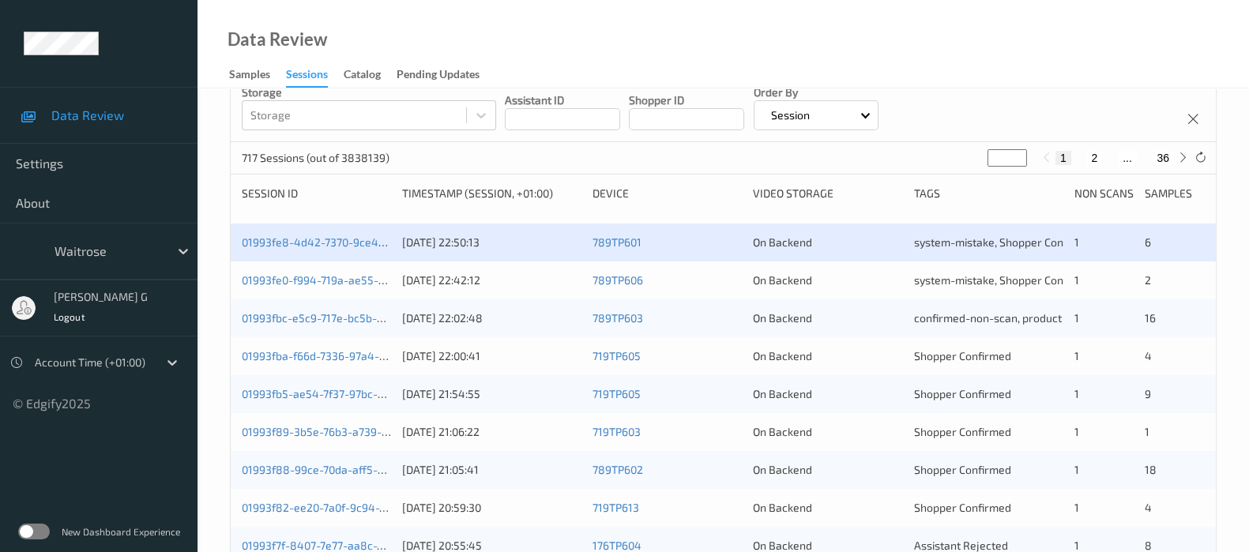
click at [285, 311] on div "01993fbc-e5c9-717e-bc5b-934581a63c49" at bounding box center [316, 319] width 149 height 16
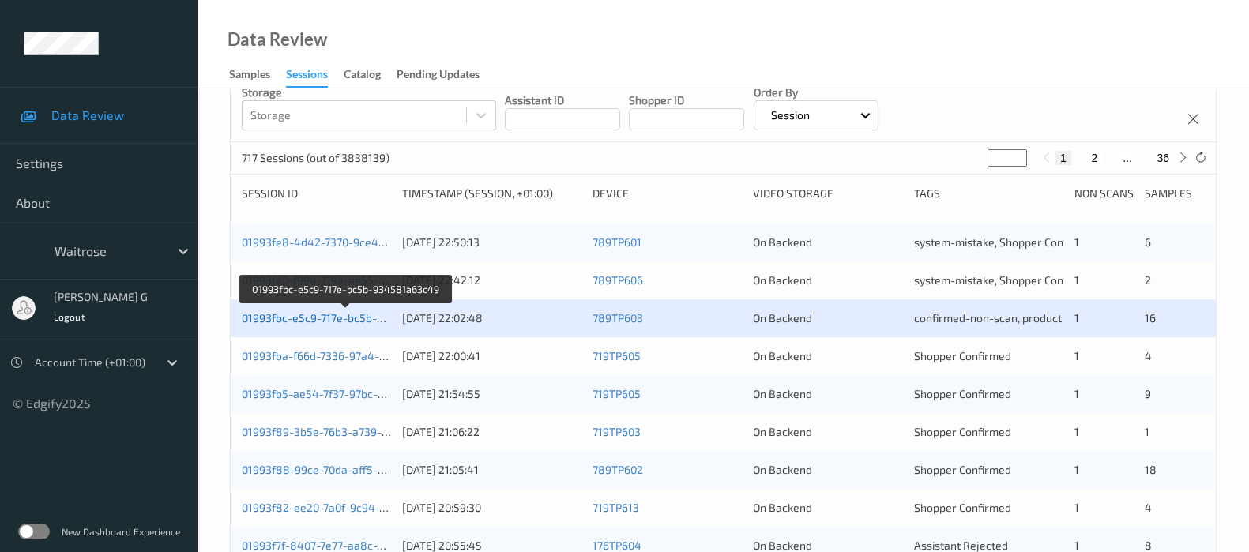
click at [309, 315] on link "01993fbc-e5c9-717e-bc5b-934581a63c49" at bounding box center [347, 317] width 211 height 13
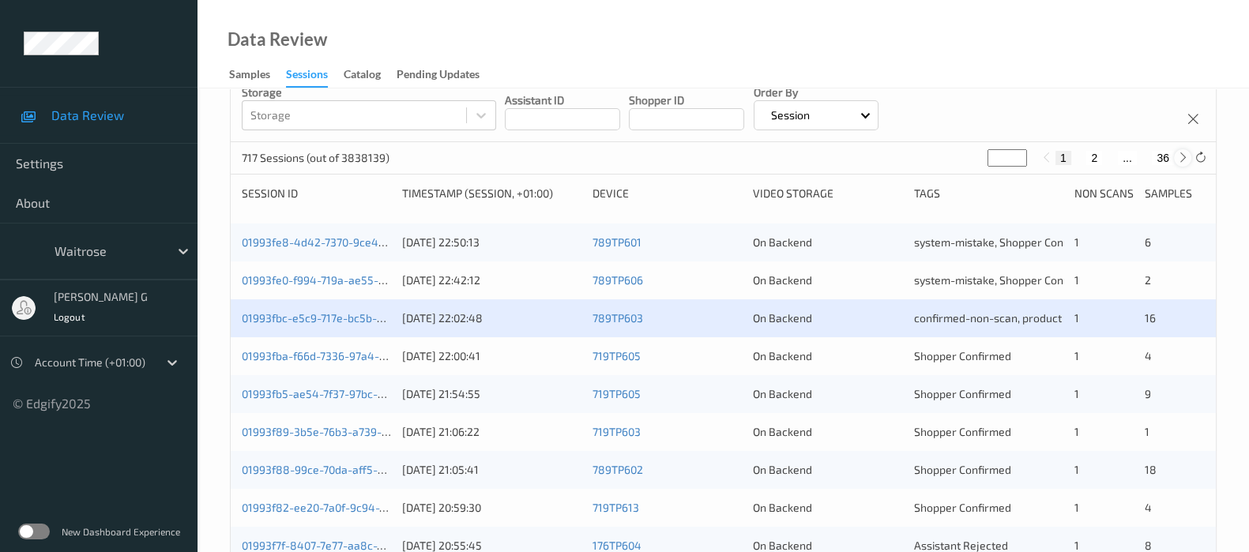
click at [1187, 156] on icon at bounding box center [1183, 158] width 12 height 12
type input "*"
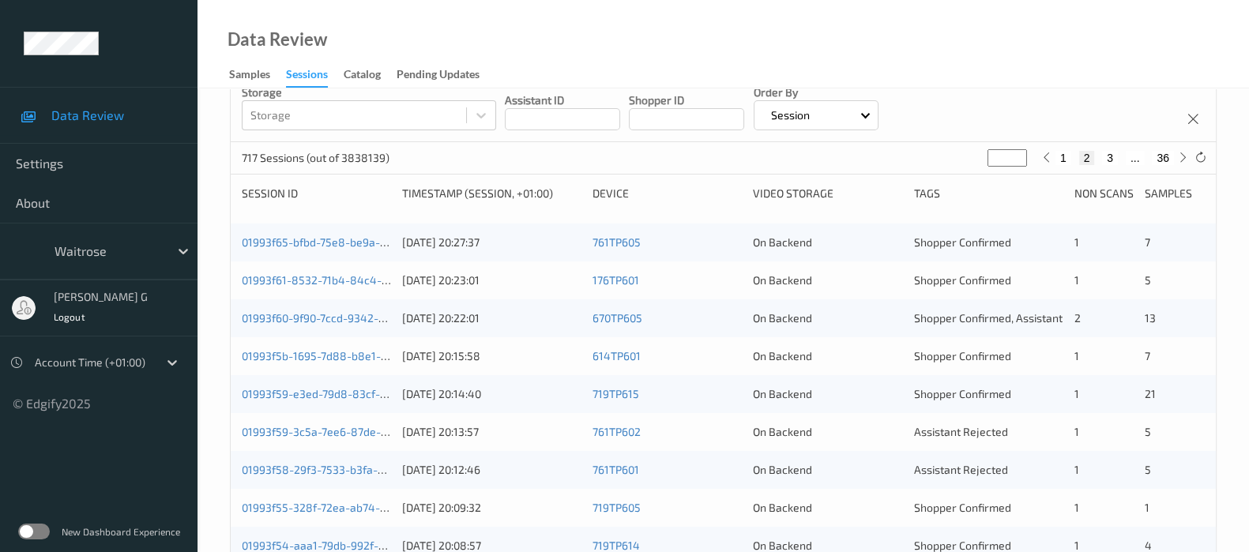
scroll to position [0, 0]
